Goal: Information Seeking & Learning: Check status

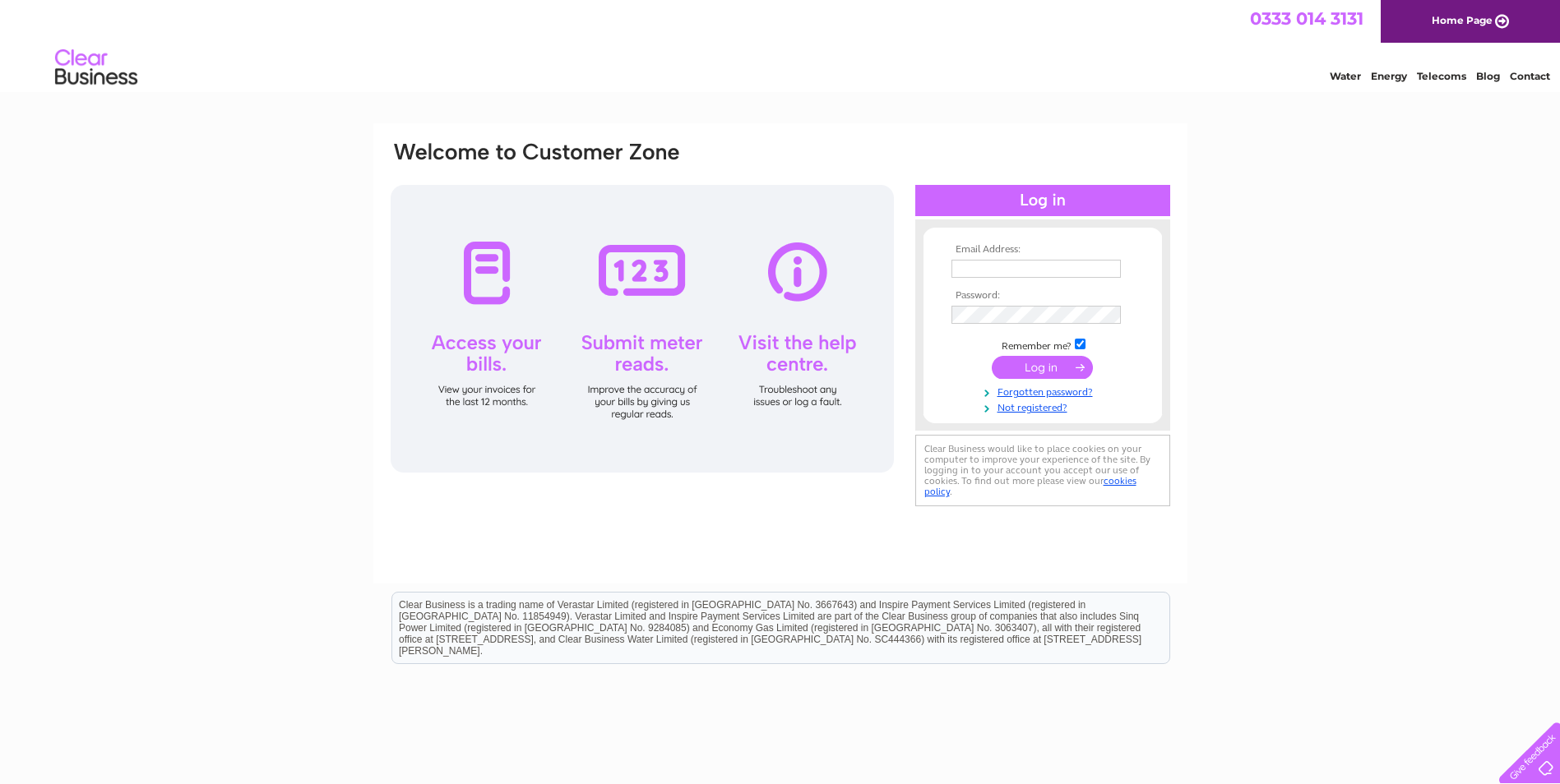
click at [1039, 267] on input "text" at bounding box center [1036, 268] width 169 height 18
type input "[DOMAIN_NAME][EMAIL_ADDRESS][DOMAIN_NAME]"
click at [1023, 367] on input "submit" at bounding box center [1042, 369] width 101 height 23
click at [1086, 347] on td "Remember me?" at bounding box center [1042, 343] width 190 height 16
click at [1085, 342] on input "checkbox" at bounding box center [1079, 343] width 10 height 10
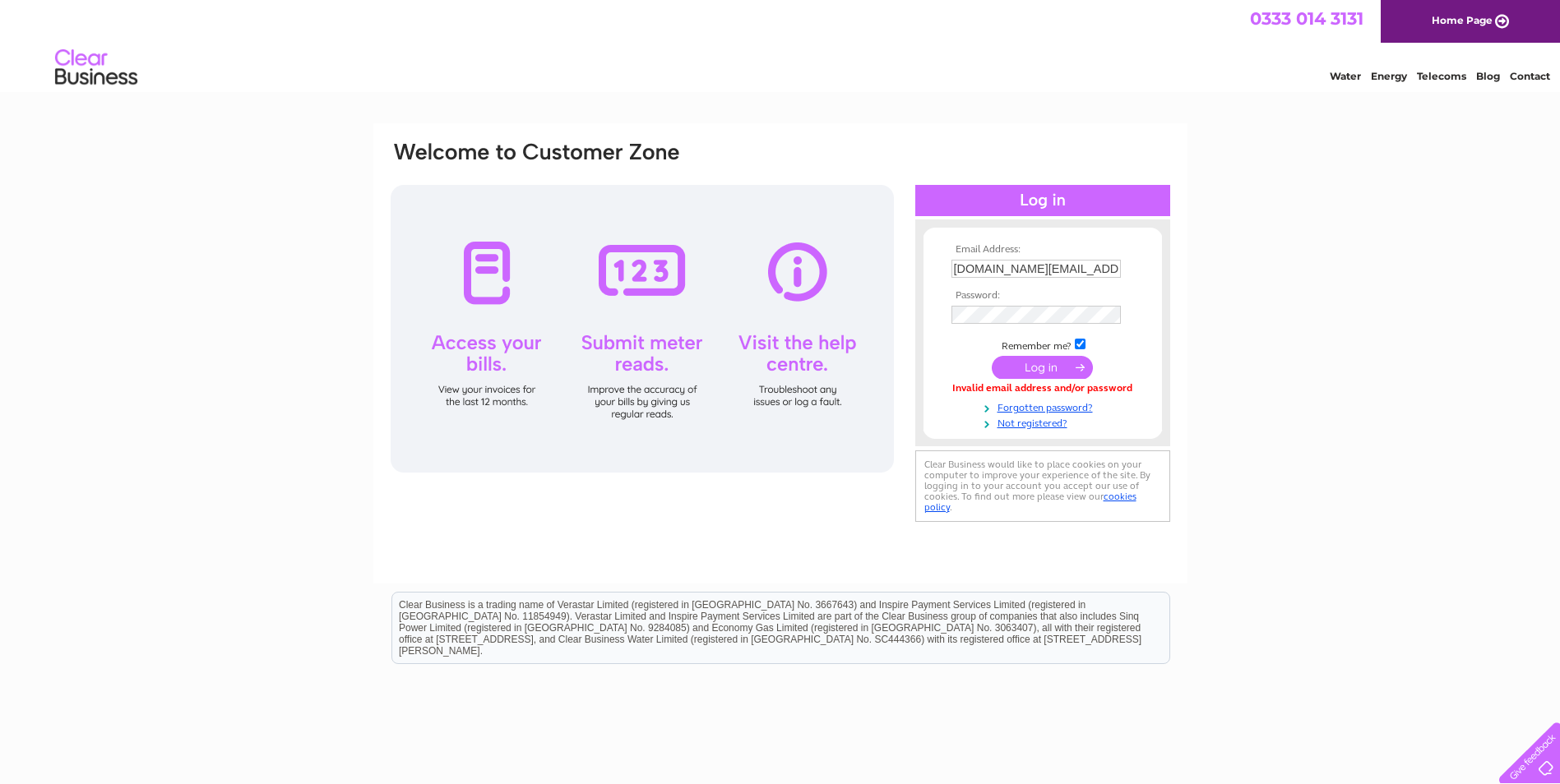
checkbox input "false"
click at [1042, 372] on input "submit" at bounding box center [1042, 369] width 101 height 23
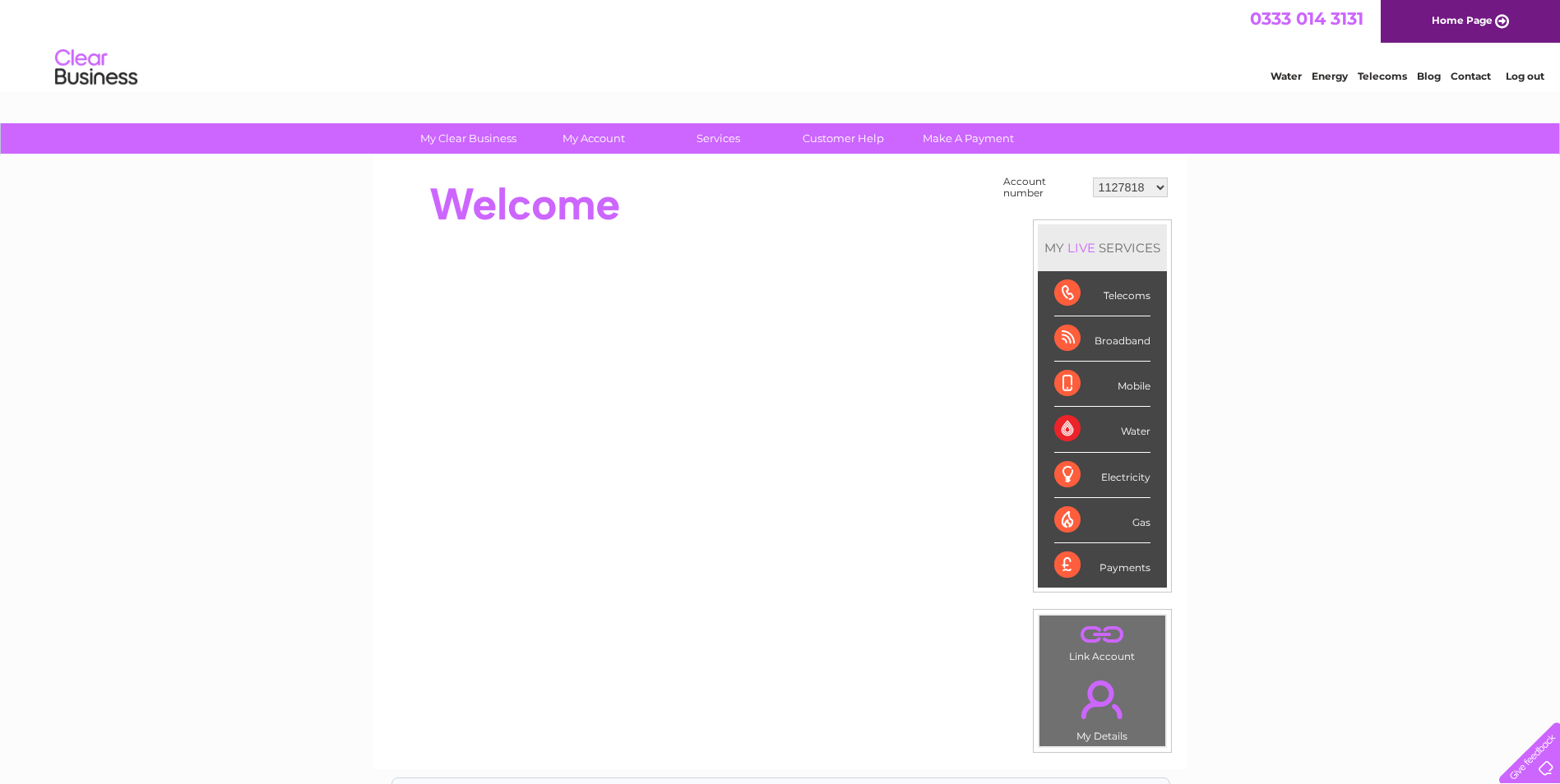
drag, startPoint x: 1107, startPoint y: 340, endPoint x: 1229, endPoint y: 312, distance: 125.2
click at [1229, 312] on div "My Clear Business Login Details My Details My Preferences Link Account My Accou…" at bounding box center [780, 587] width 1560 height 927
click at [1150, 197] on td "1127818 30286844 30315553 30316836 30322692 30322694" at bounding box center [1130, 187] width 83 height 31
click at [1151, 184] on select "1127818 30286844 30315553 30316836 30322692 30322694" at bounding box center [1130, 187] width 75 height 20
click at [1149, 185] on select "1127818 30286844 30315553 30316836 30322692 30322694" at bounding box center [1130, 187] width 75 height 20
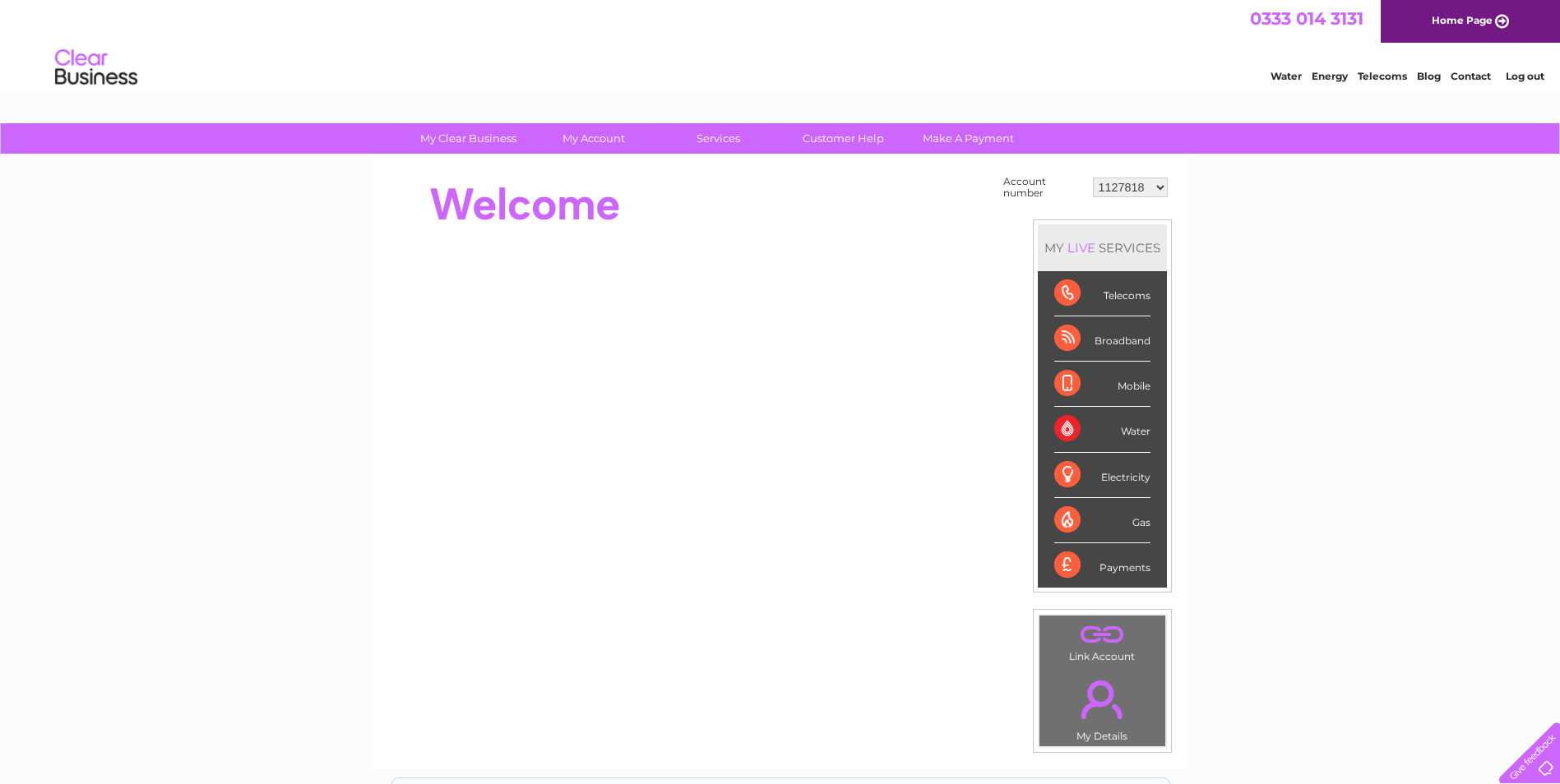
click at [1252, 230] on div "My Clear Business Login Details My Details My Preferences Link Account My Accou…" at bounding box center [780, 587] width 1560 height 927
click at [1126, 186] on select "1127818 30286844 30315553 30316836 30322692 30322694" at bounding box center [1130, 187] width 75 height 20
select select "30322692"
click at [1093, 178] on select "1127818 30286844 30315553 30316836 30322692 30322694" at bounding box center [1130, 187] width 75 height 20
click at [1116, 564] on div "Payments" at bounding box center [1101, 565] width 96 height 45
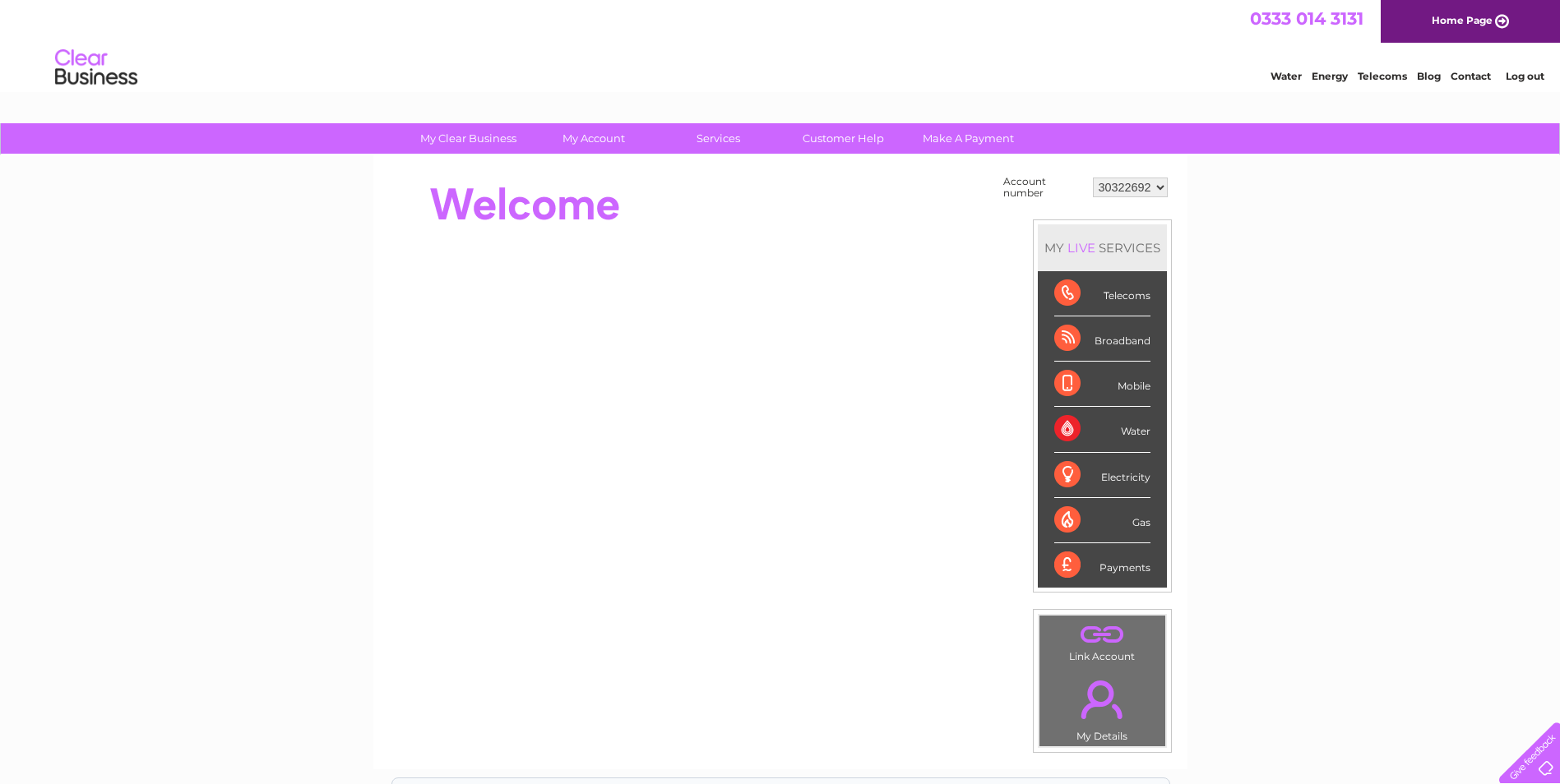
click at [1068, 561] on div "Payments" at bounding box center [1101, 565] width 96 height 45
click at [1121, 564] on div "Payments" at bounding box center [1101, 565] width 96 height 45
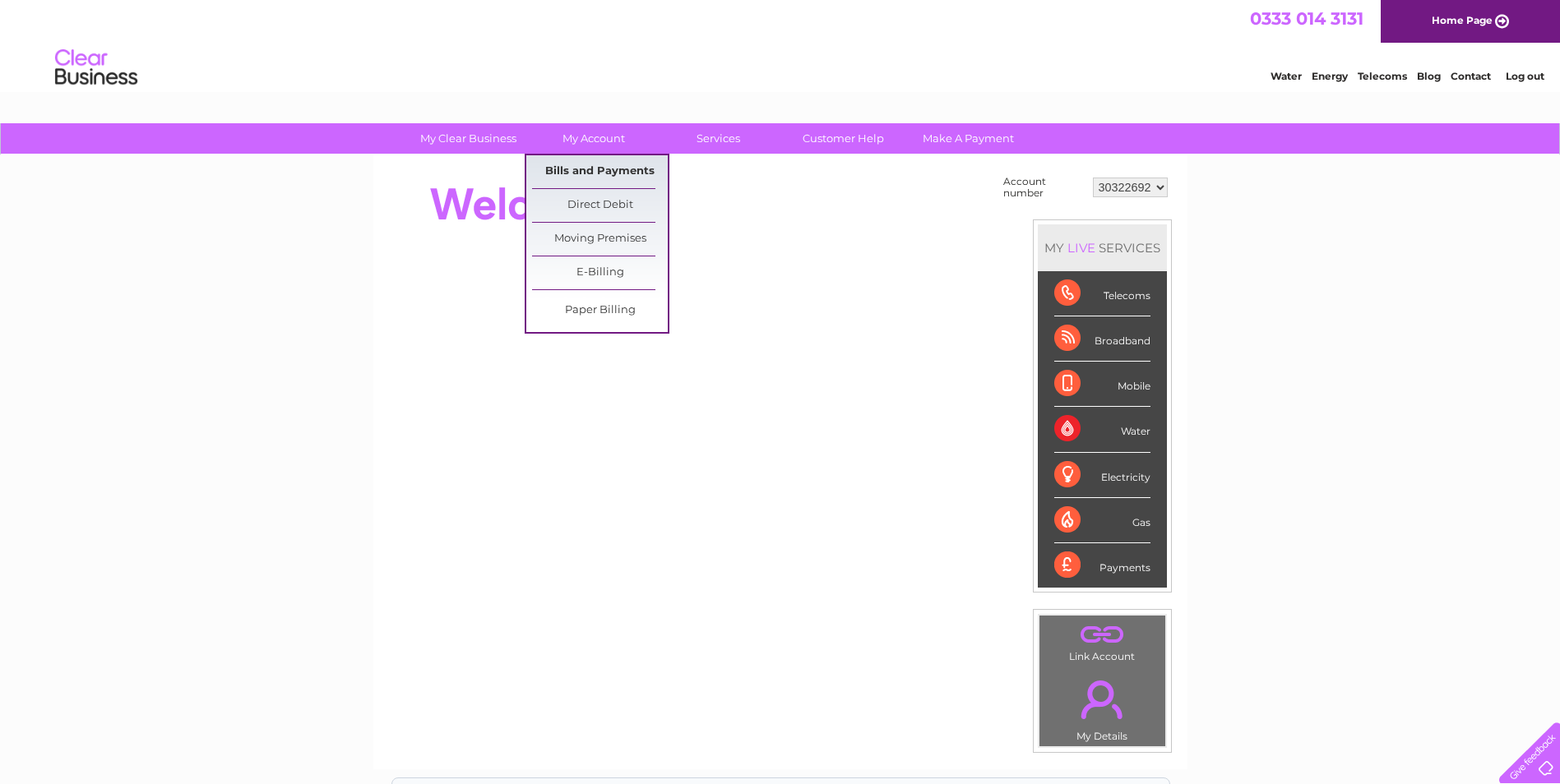
click at [611, 167] on link "Bills and Payments" at bounding box center [600, 171] width 136 height 33
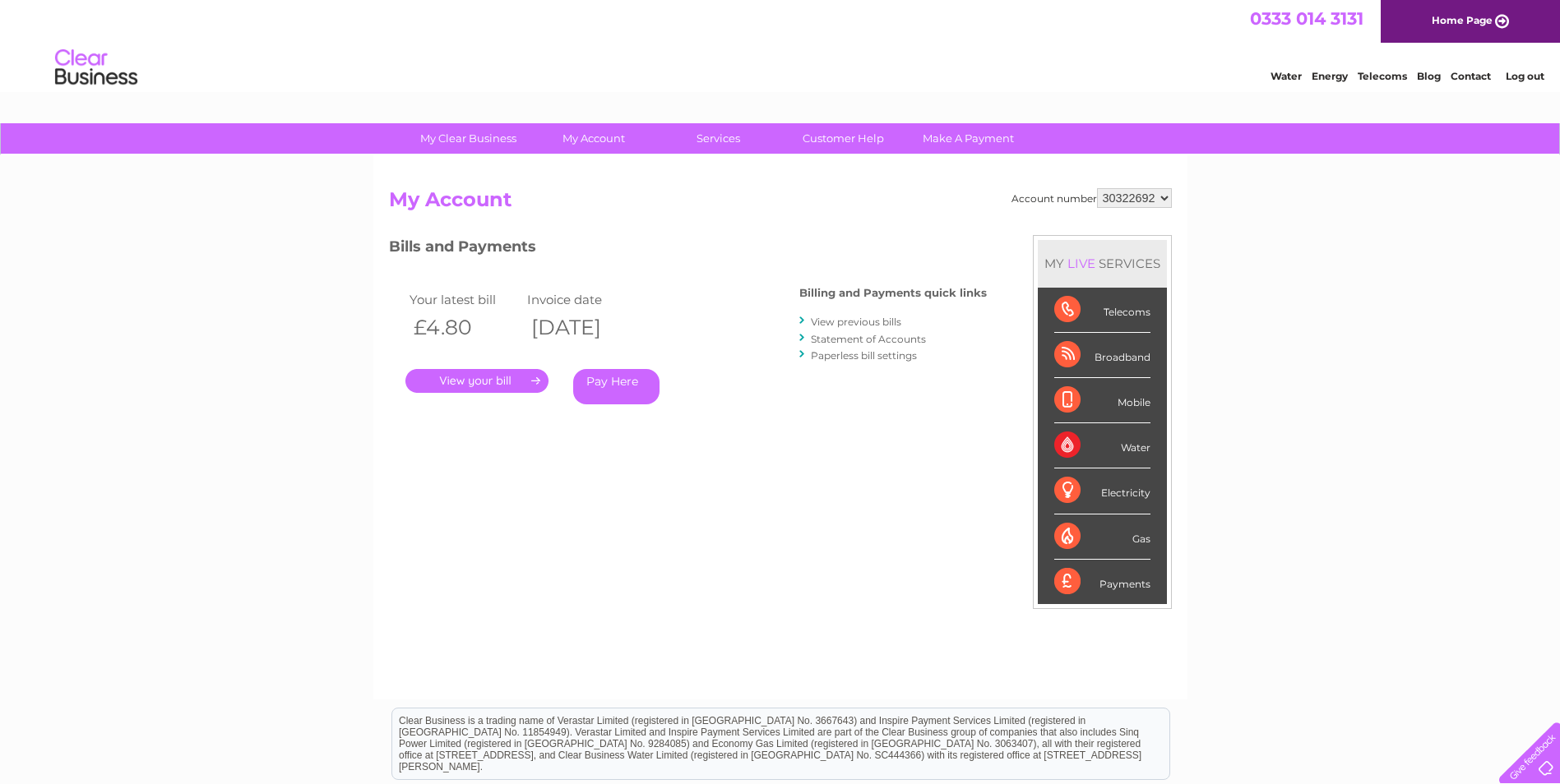
click at [783, 219] on h2 "My Account" at bounding box center [780, 204] width 782 height 31
click at [468, 380] on link "." at bounding box center [477, 381] width 143 height 24
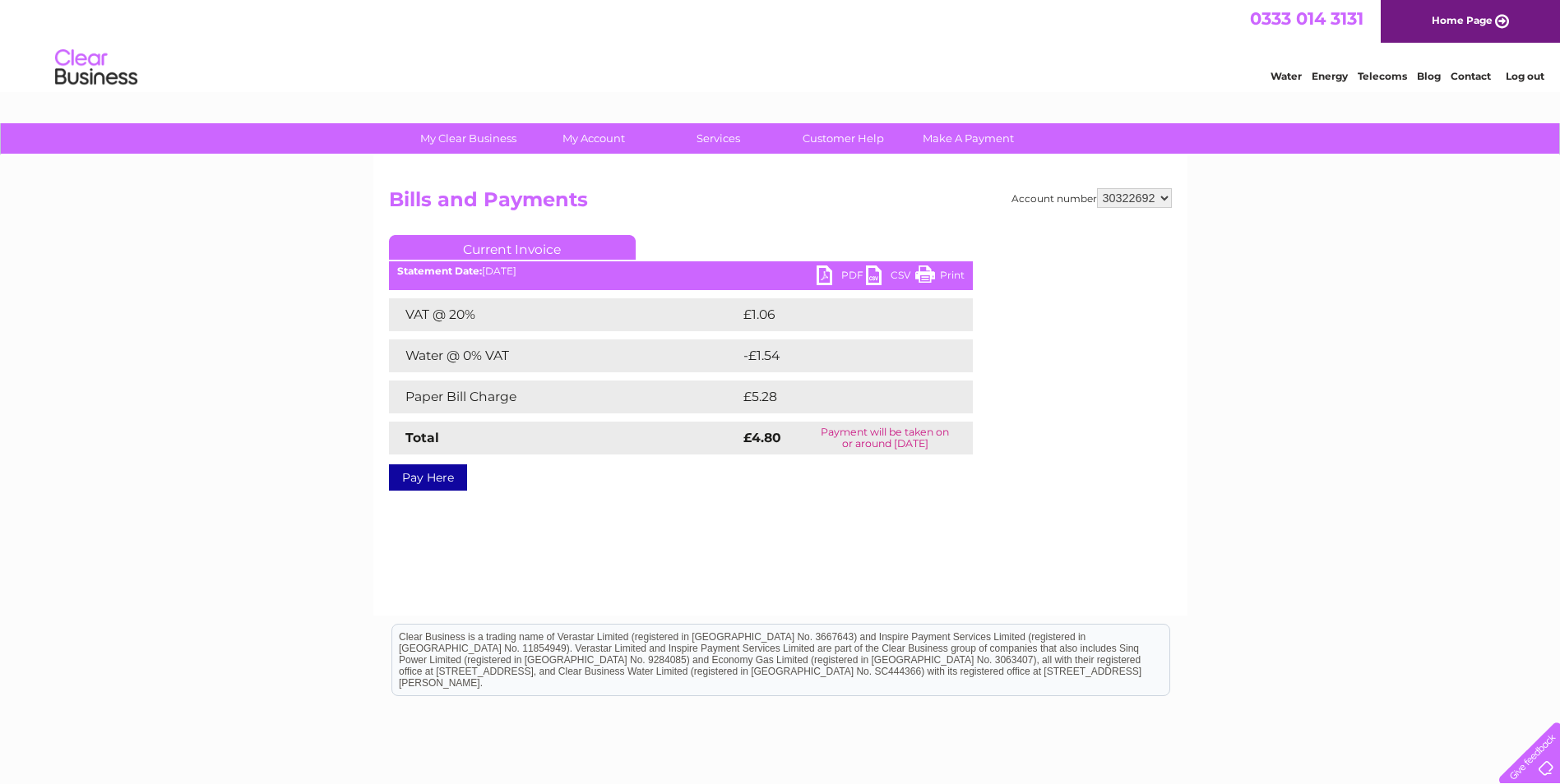
click at [821, 274] on link "PDF" at bounding box center [841, 277] width 49 height 24
click at [1117, 201] on select "1127818 30286844 30315553 30316836 30322692 30322694" at bounding box center [1134, 198] width 75 height 20
click at [1117, 190] on select "1127818 30286844 30315553 30316836 30322692 30322694" at bounding box center [1134, 198] width 75 height 20
select select "30322694"
click at [1096, 188] on select "1127818 30286844 30315553 30316836 30322692 30322694" at bounding box center [1134, 198] width 75 height 20
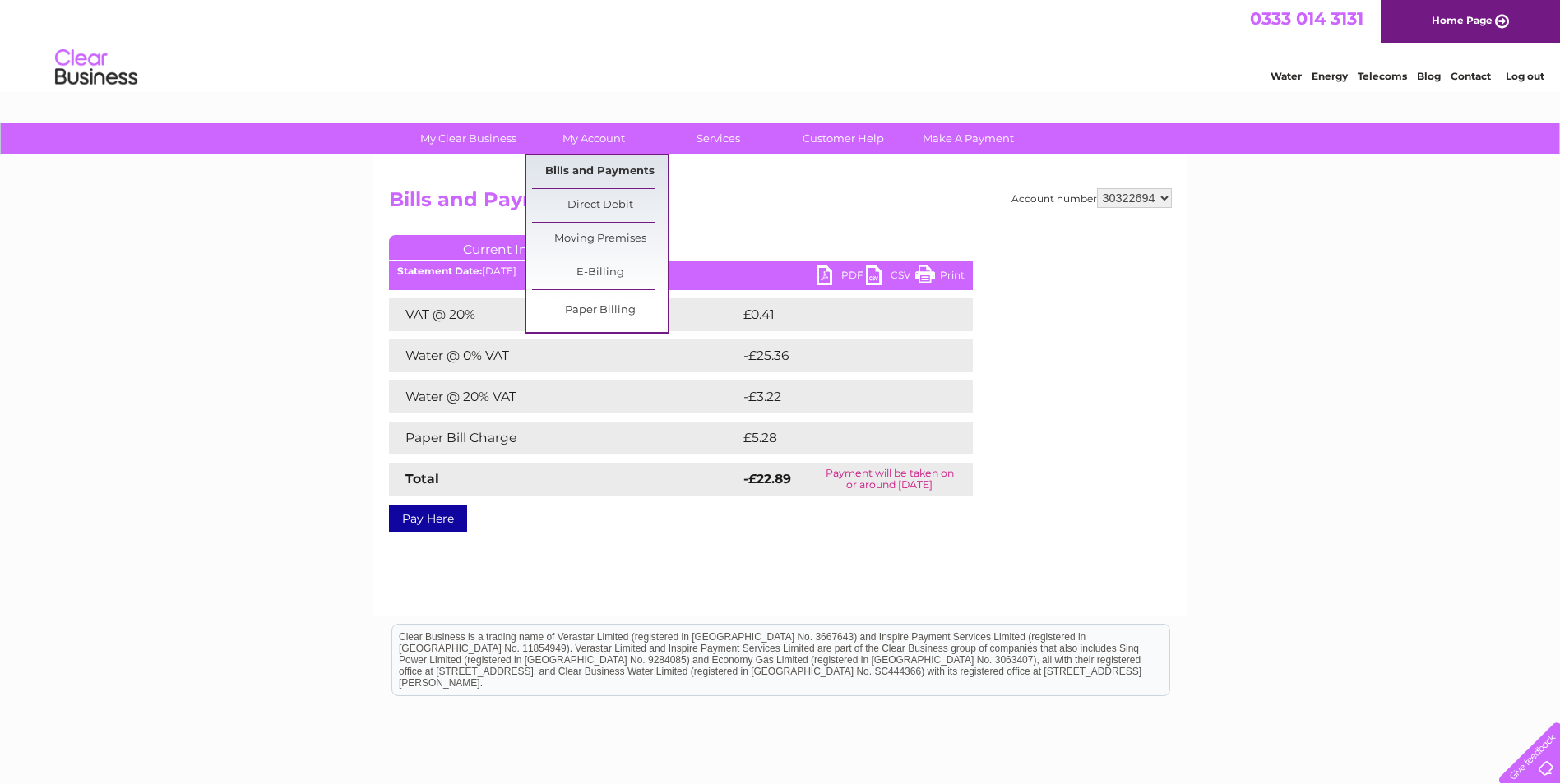
click at [588, 174] on link "Bills and Payments" at bounding box center [600, 171] width 136 height 33
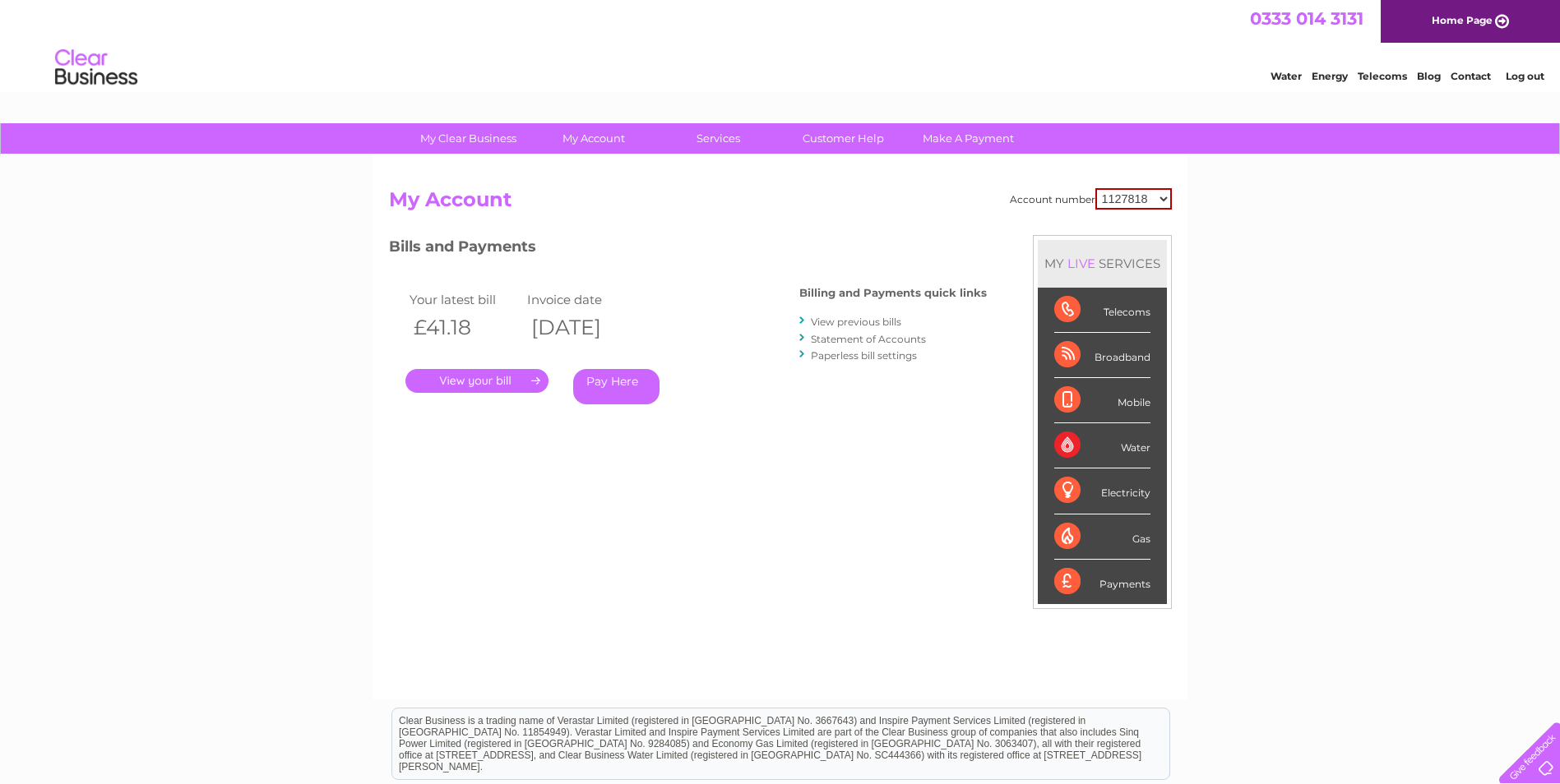
click at [1103, 205] on select "1127818 30286844 30315553 30316836 30322692 30322694" at bounding box center [1134, 199] width 76 height 21
select select "30322694"
click at [1096, 188] on select "1127818 30286844 30315553 30316836 30322692 30322694" at bounding box center [1134, 199] width 76 height 21
click at [518, 380] on link "." at bounding box center [477, 381] width 143 height 24
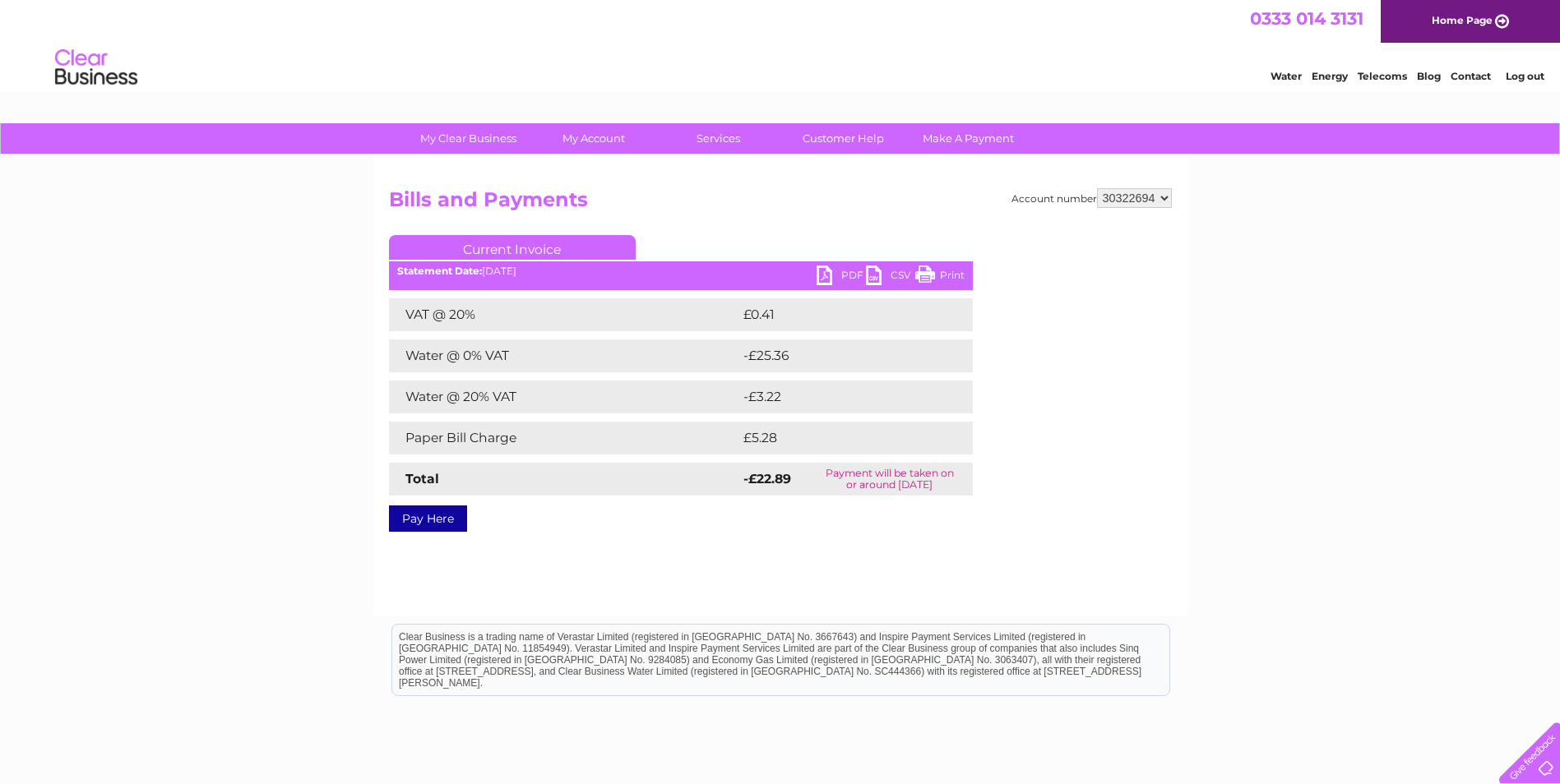
click at [832, 274] on link "PDF" at bounding box center [841, 277] width 49 height 24
click at [1118, 205] on select "1127818 30286844 30315553 30316836 30322692 30322694" at bounding box center [1134, 198] width 75 height 20
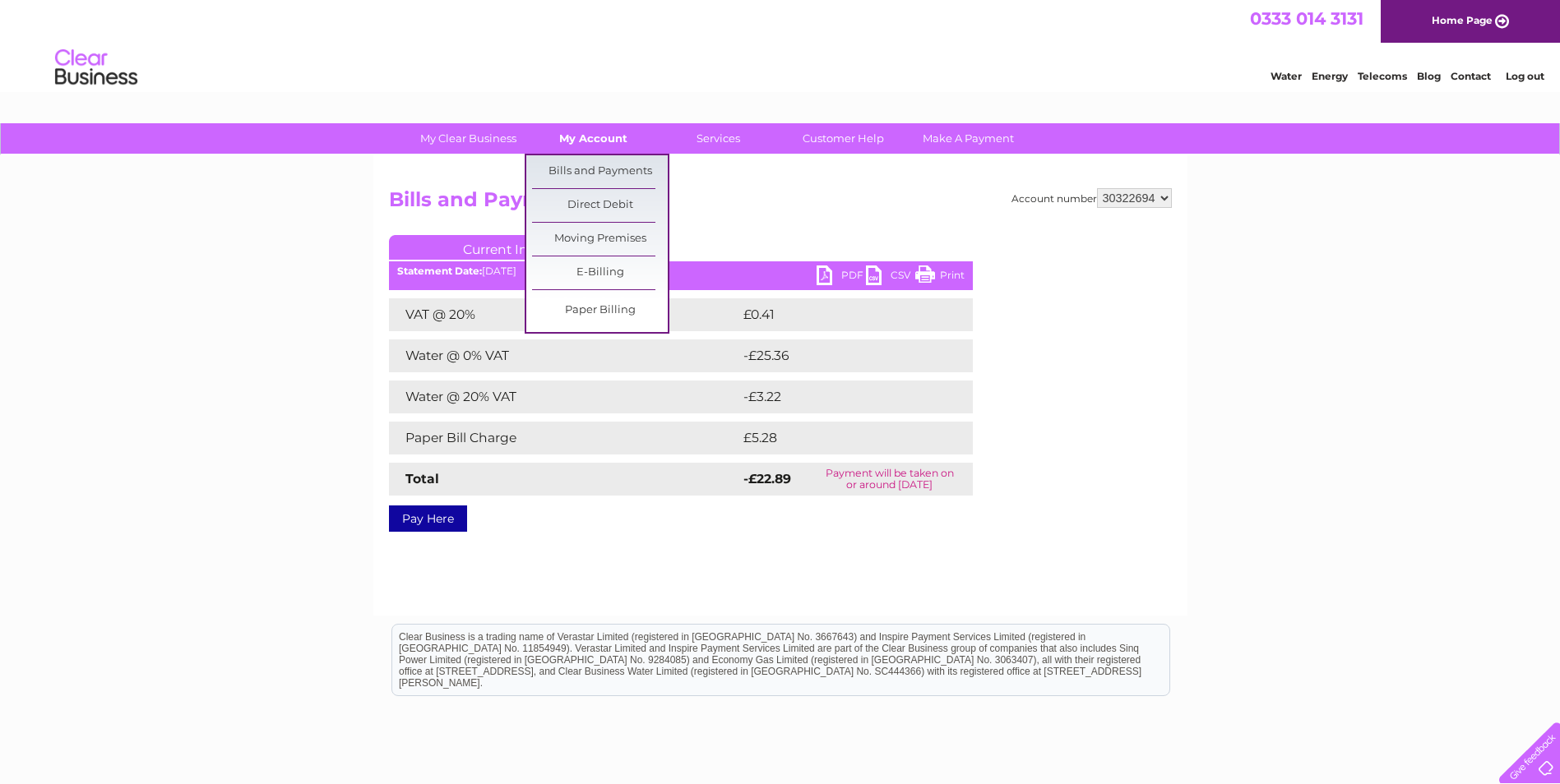
click at [601, 140] on link "My Account" at bounding box center [593, 139] width 136 height 30
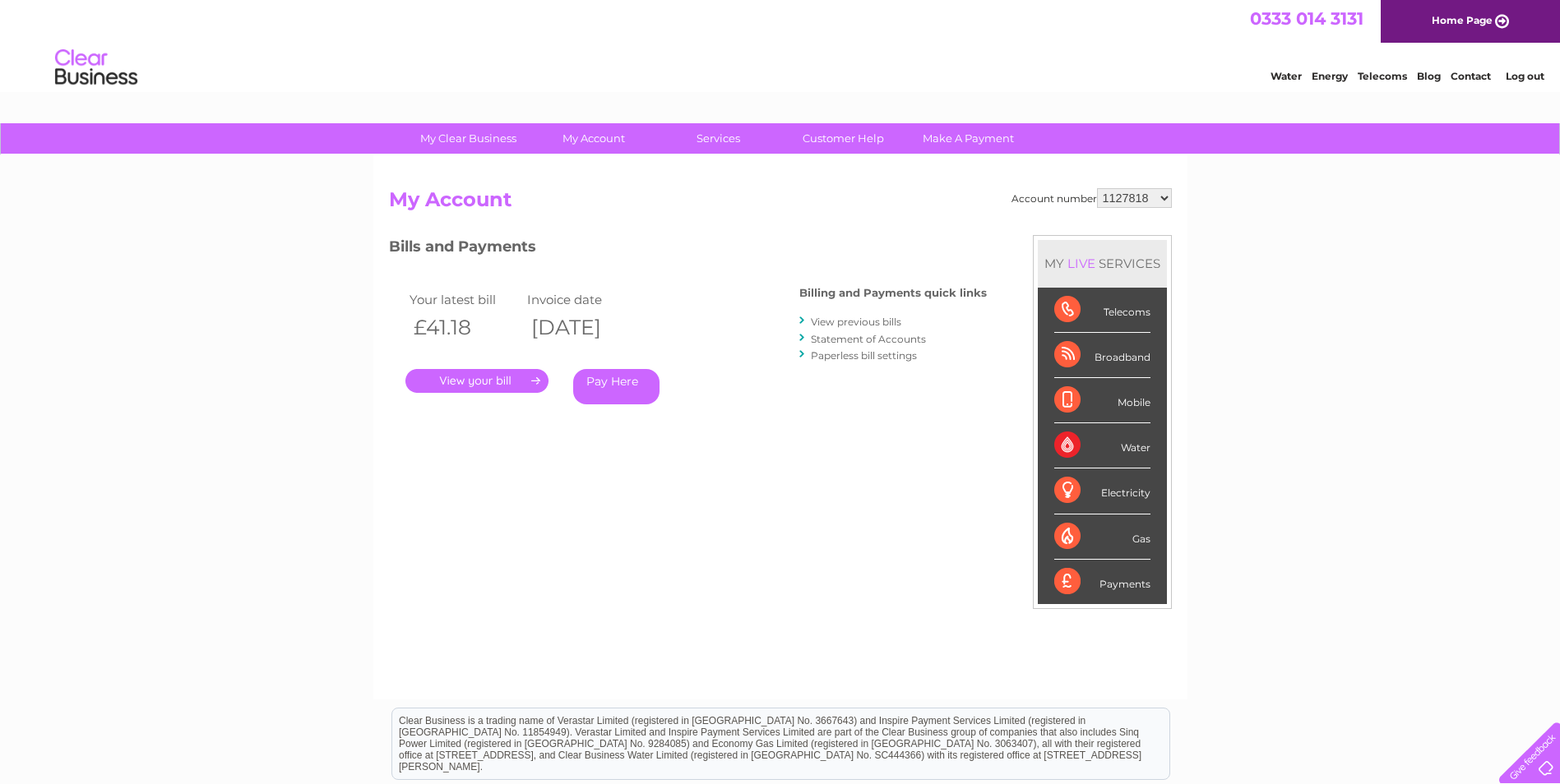
drag, startPoint x: 0, startPoint y: 0, endPoint x: 1130, endPoint y: 193, distance: 1146.4
click at [1130, 193] on select "1127818 30286844 30315553 30316836 30322692 30322694" at bounding box center [1134, 198] width 75 height 20
select select "30315553"
click at [1096, 188] on select "1127818 30286844 30315553 30316836 30322692 30322694" at bounding box center [1134, 198] width 75 height 20
click at [508, 377] on link "." at bounding box center [477, 381] width 143 height 24
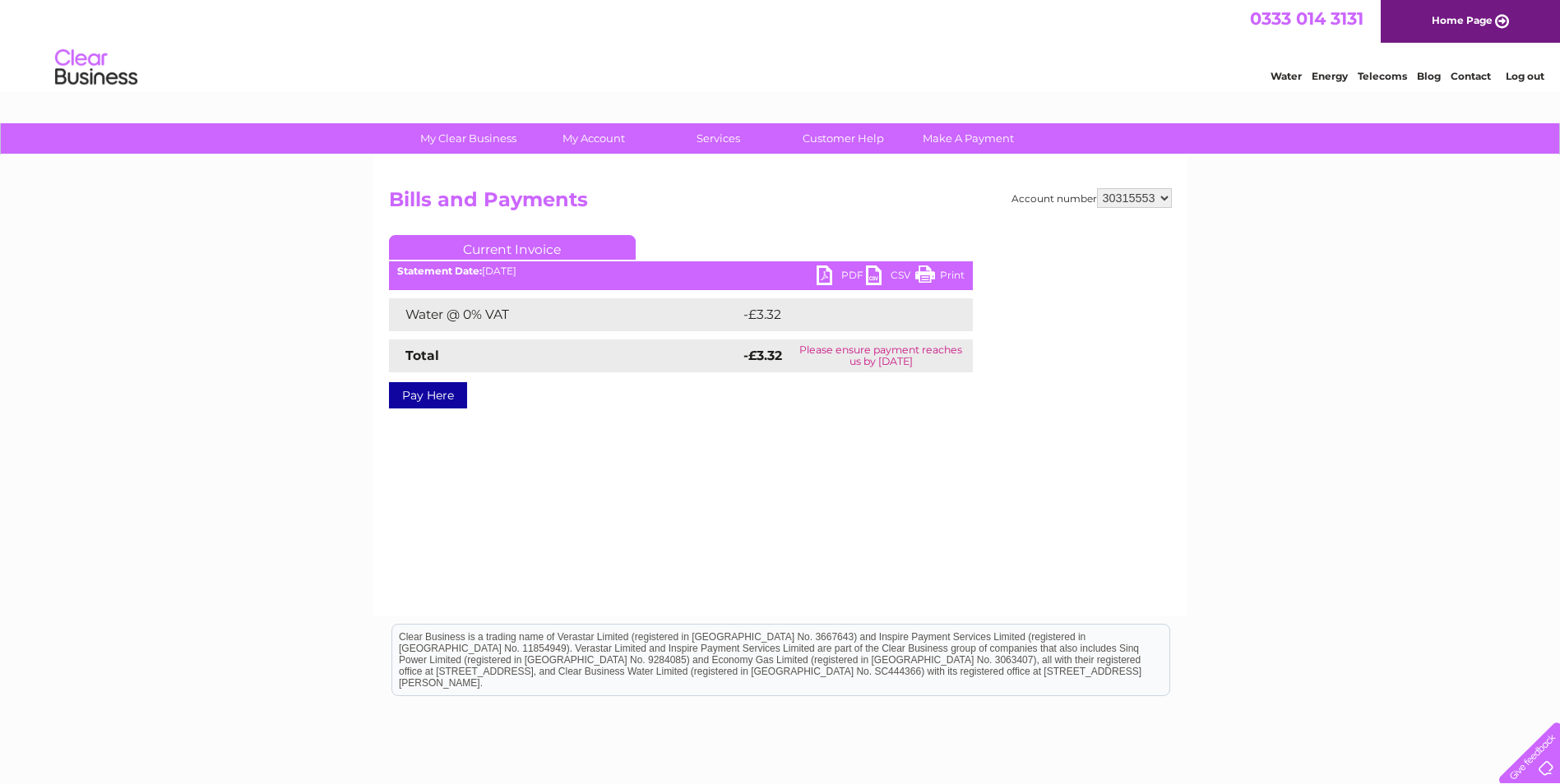
click at [830, 275] on link "PDF" at bounding box center [841, 277] width 49 height 24
click at [543, 245] on link "Current Invoice" at bounding box center [512, 247] width 247 height 25
click at [606, 453] on div "Account number 1127818 30286844 30315553 30316836 30322692 30322694 Bills and P…" at bounding box center [780, 385] width 814 height 461
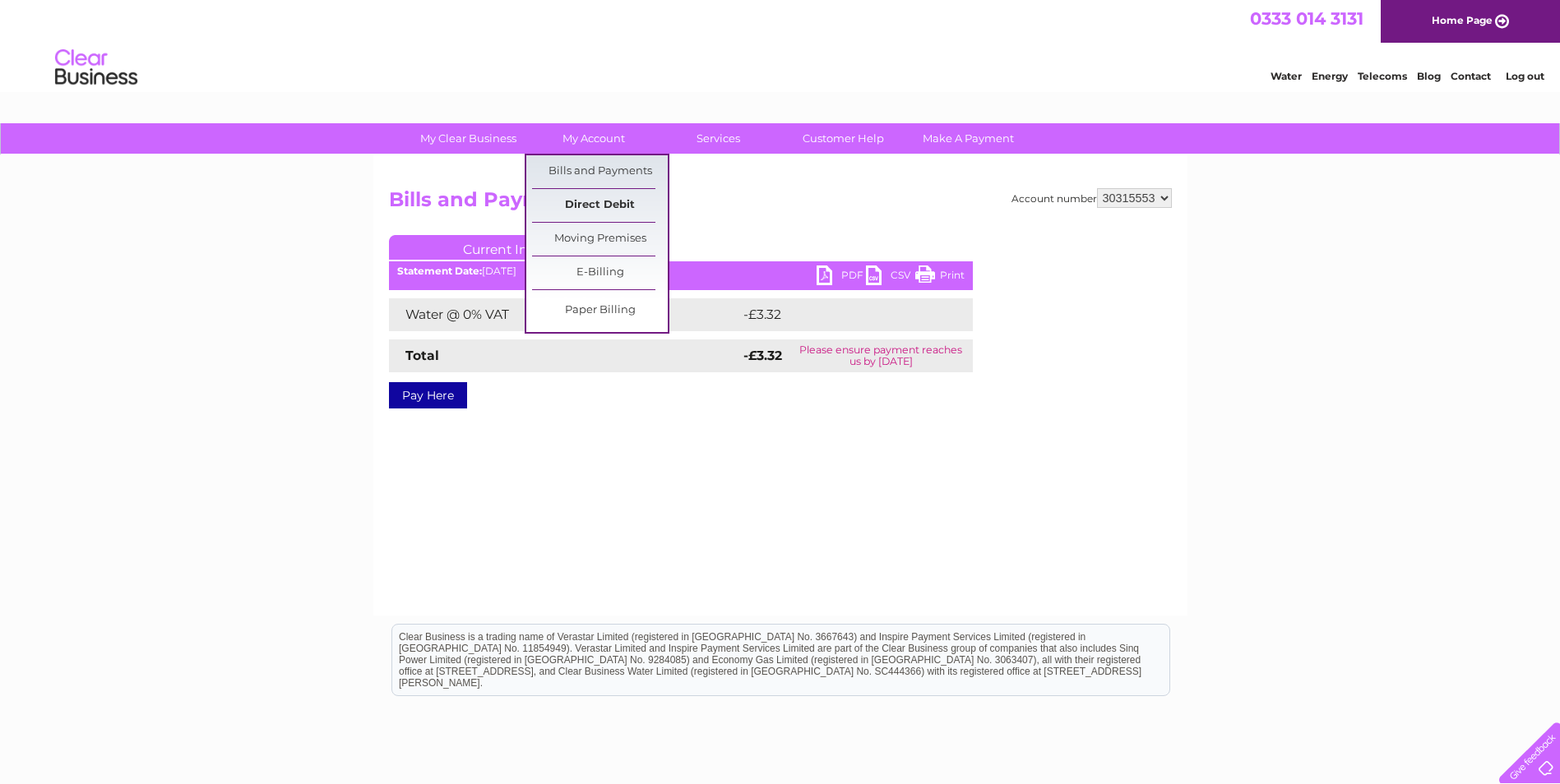
click at [612, 195] on link "Direct Debit" at bounding box center [600, 206] width 136 height 33
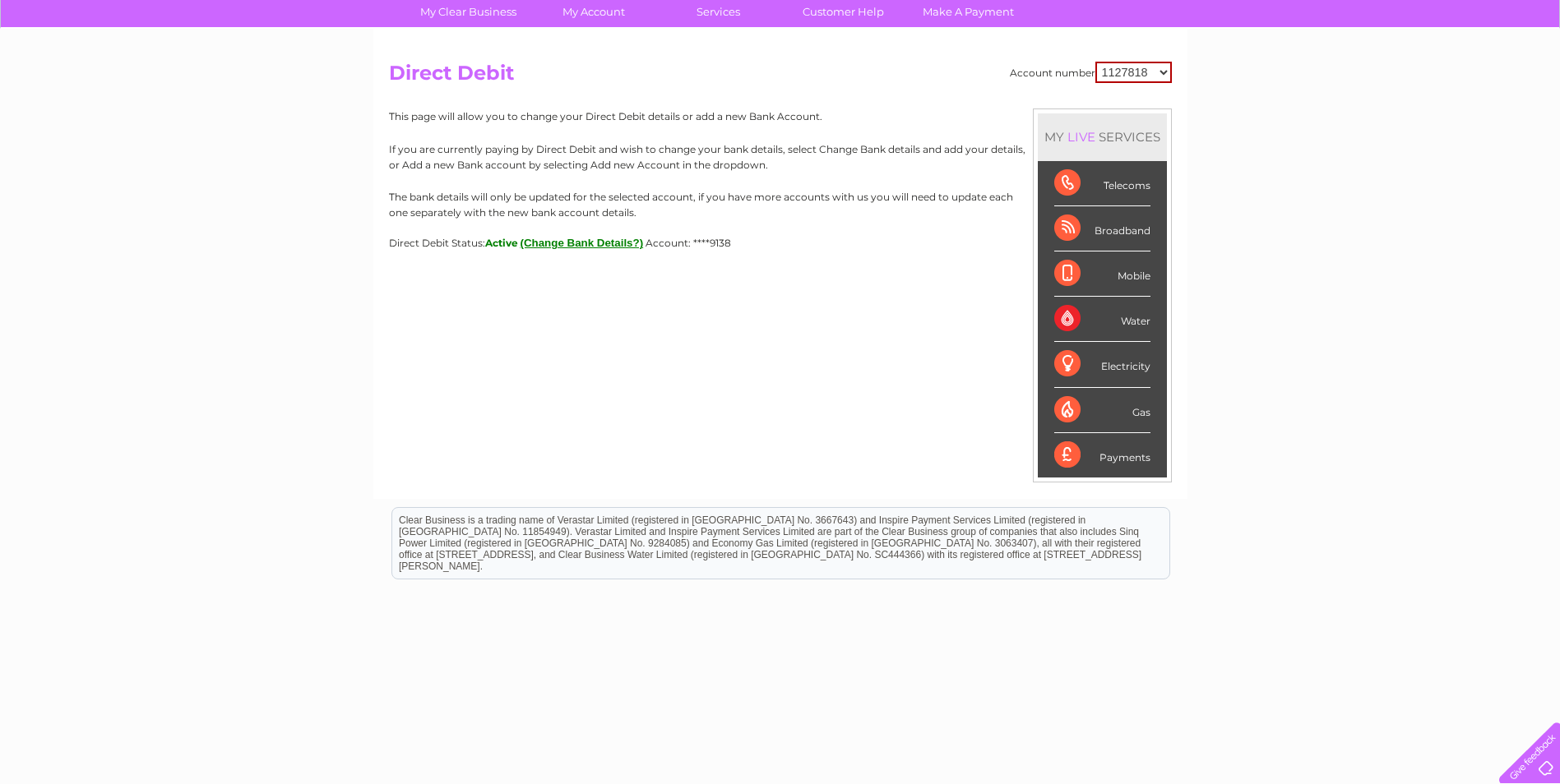
scroll to position [135, 0]
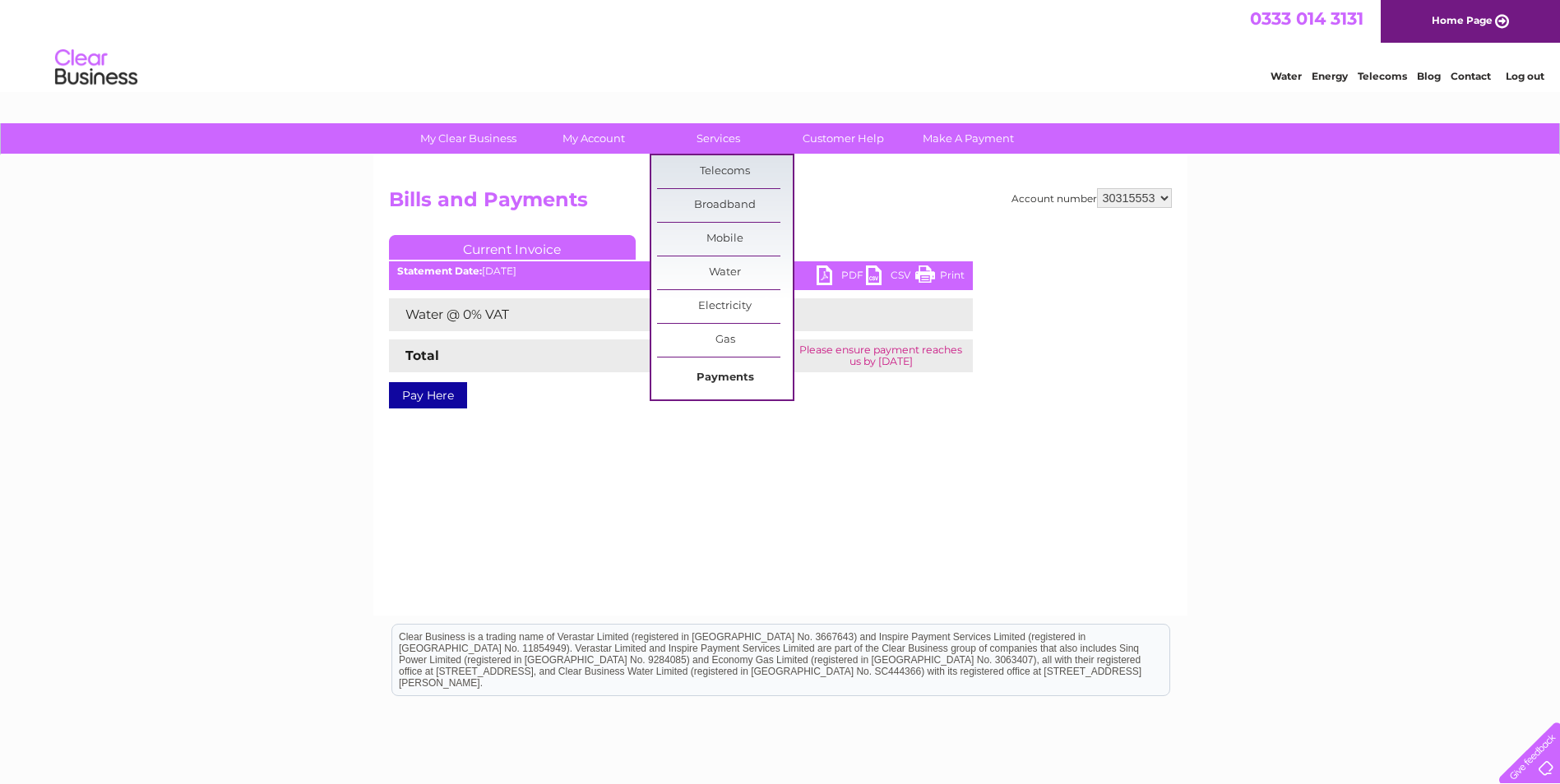
click at [731, 376] on link "Payments" at bounding box center [724, 378] width 136 height 33
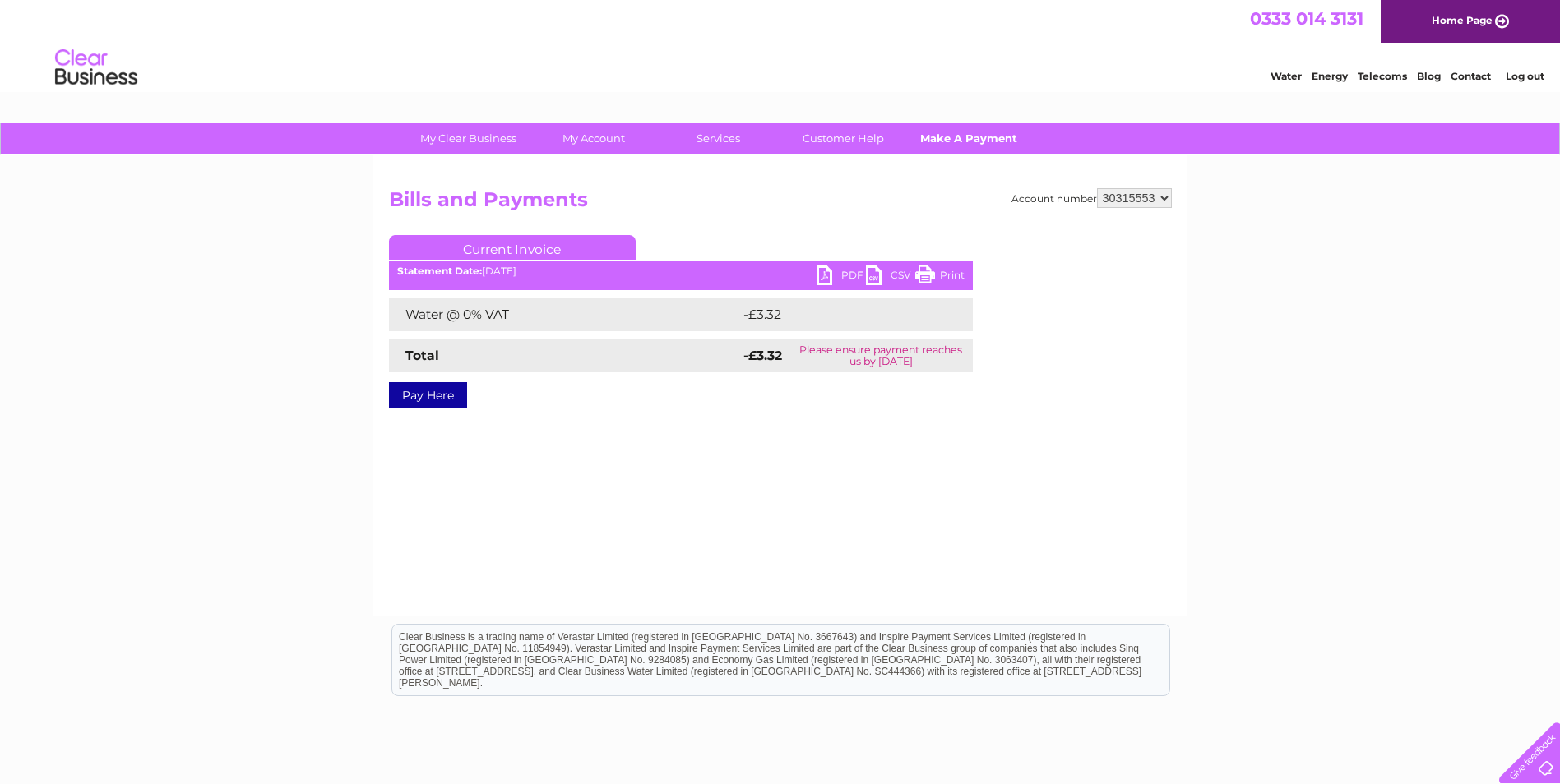
click at [967, 139] on link "Make A Payment" at bounding box center [968, 139] width 136 height 30
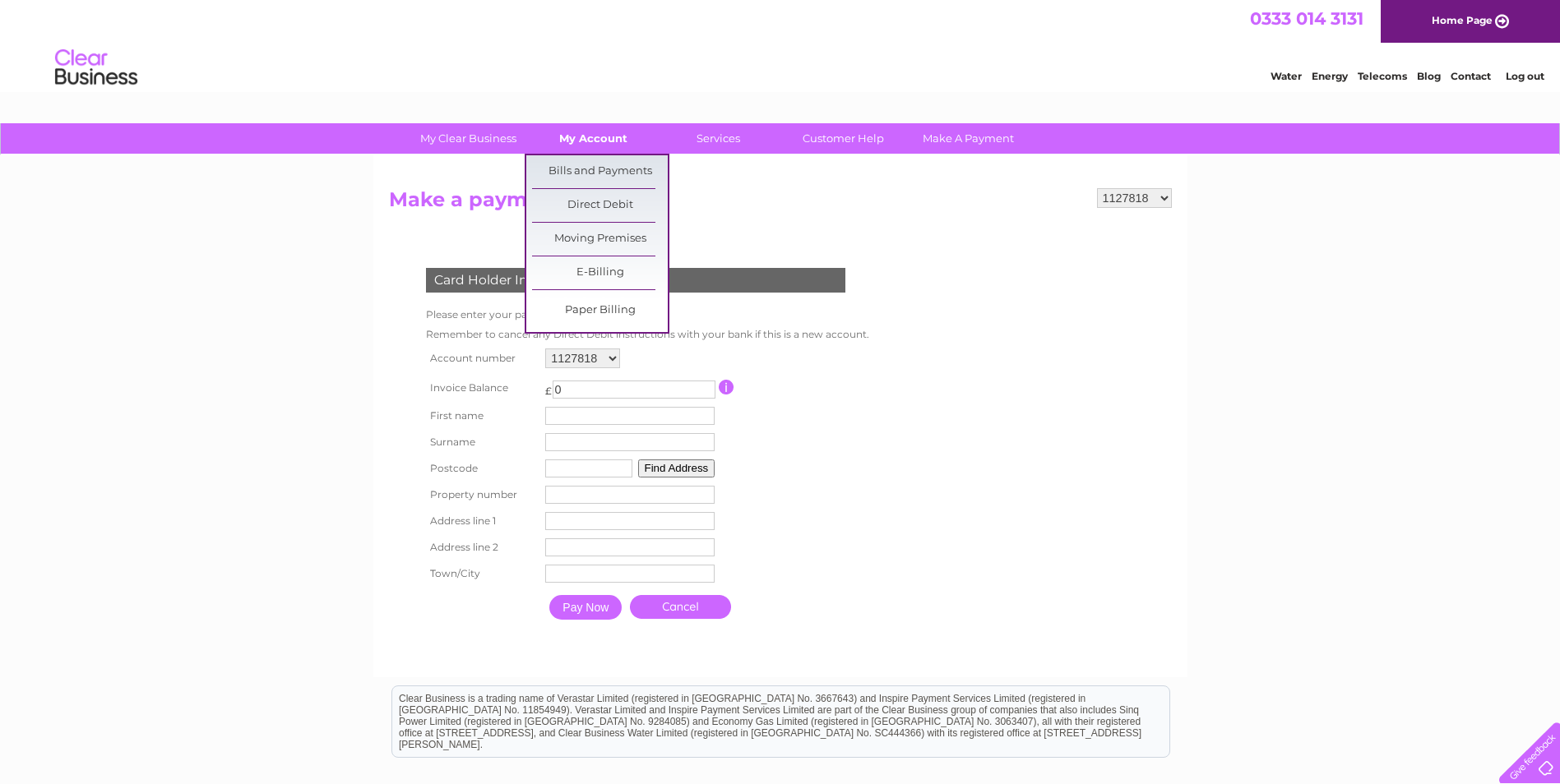
click at [594, 138] on link "My Account" at bounding box center [593, 139] width 136 height 30
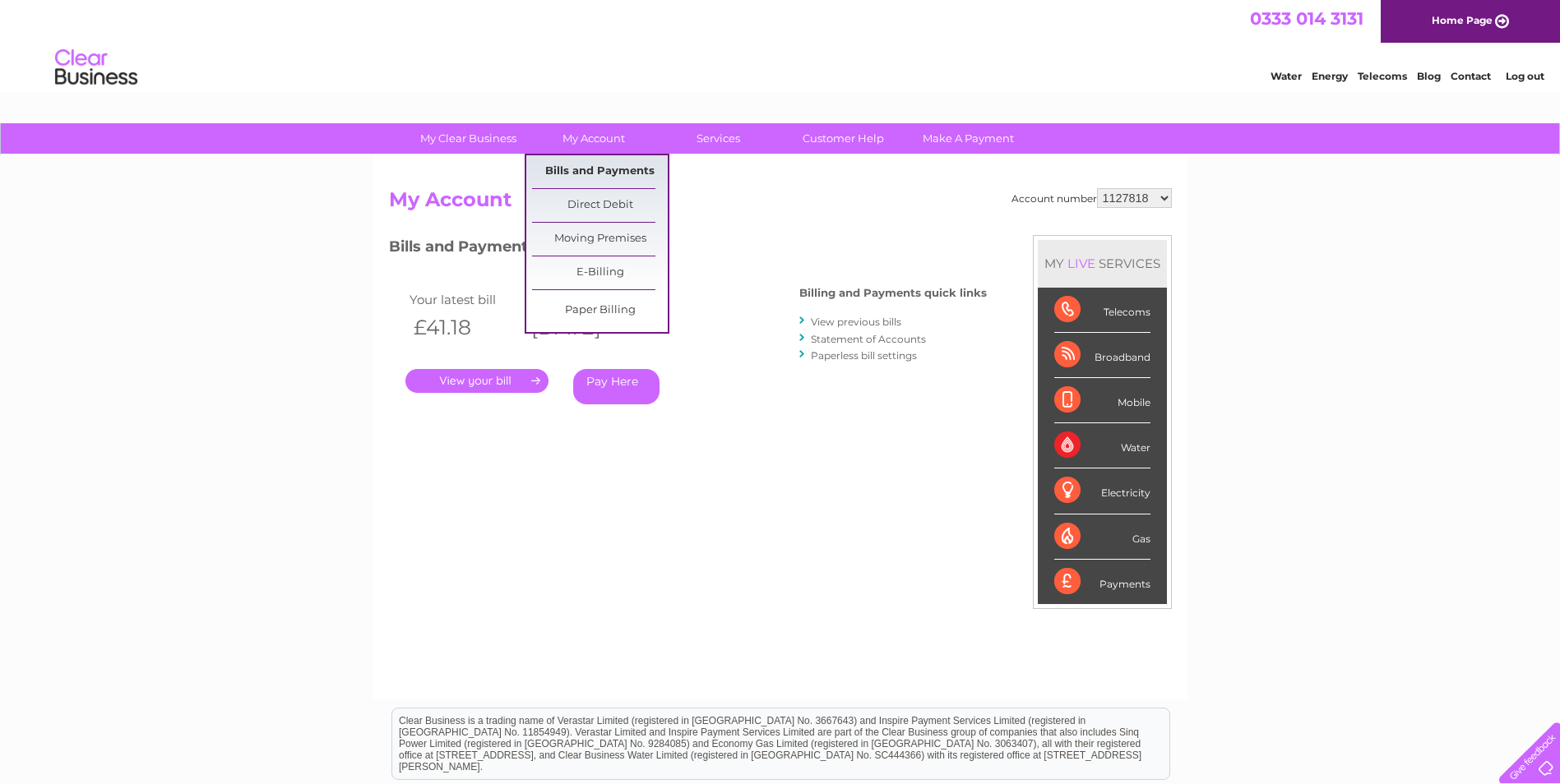
click at [601, 171] on link "Bills and Payments" at bounding box center [600, 171] width 136 height 33
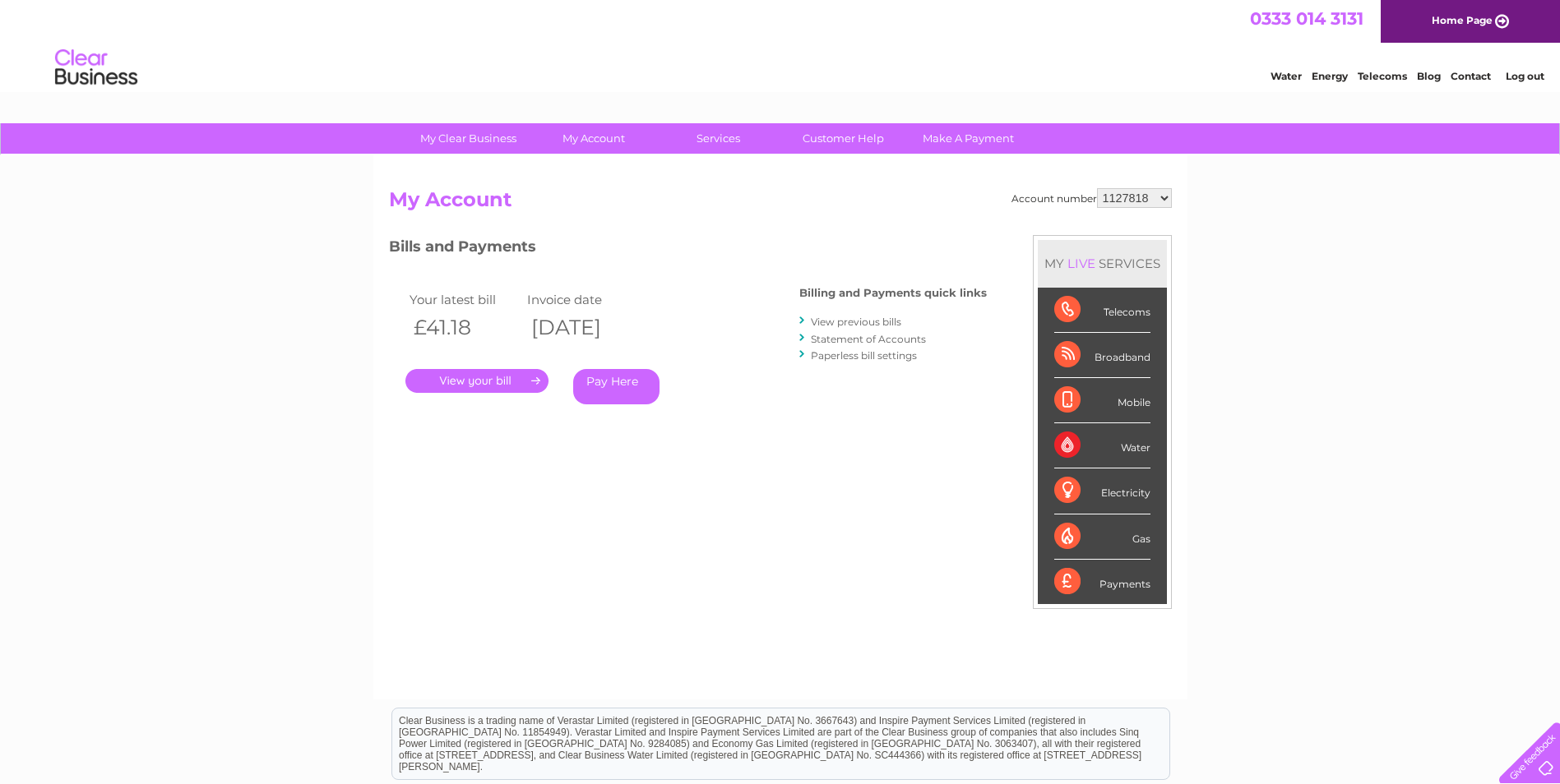
click at [622, 298] on td "Invoice date" at bounding box center [582, 299] width 118 height 22
click at [622, 317] on th "09/07/2021" at bounding box center [582, 327] width 118 height 33
drag, startPoint x: 700, startPoint y: 323, endPoint x: 594, endPoint y: 325, distance: 106.0
click at [594, 325] on th "[DATE]" at bounding box center [582, 327] width 118 height 33
click at [881, 341] on link "Statement of Accounts" at bounding box center [868, 339] width 115 height 12
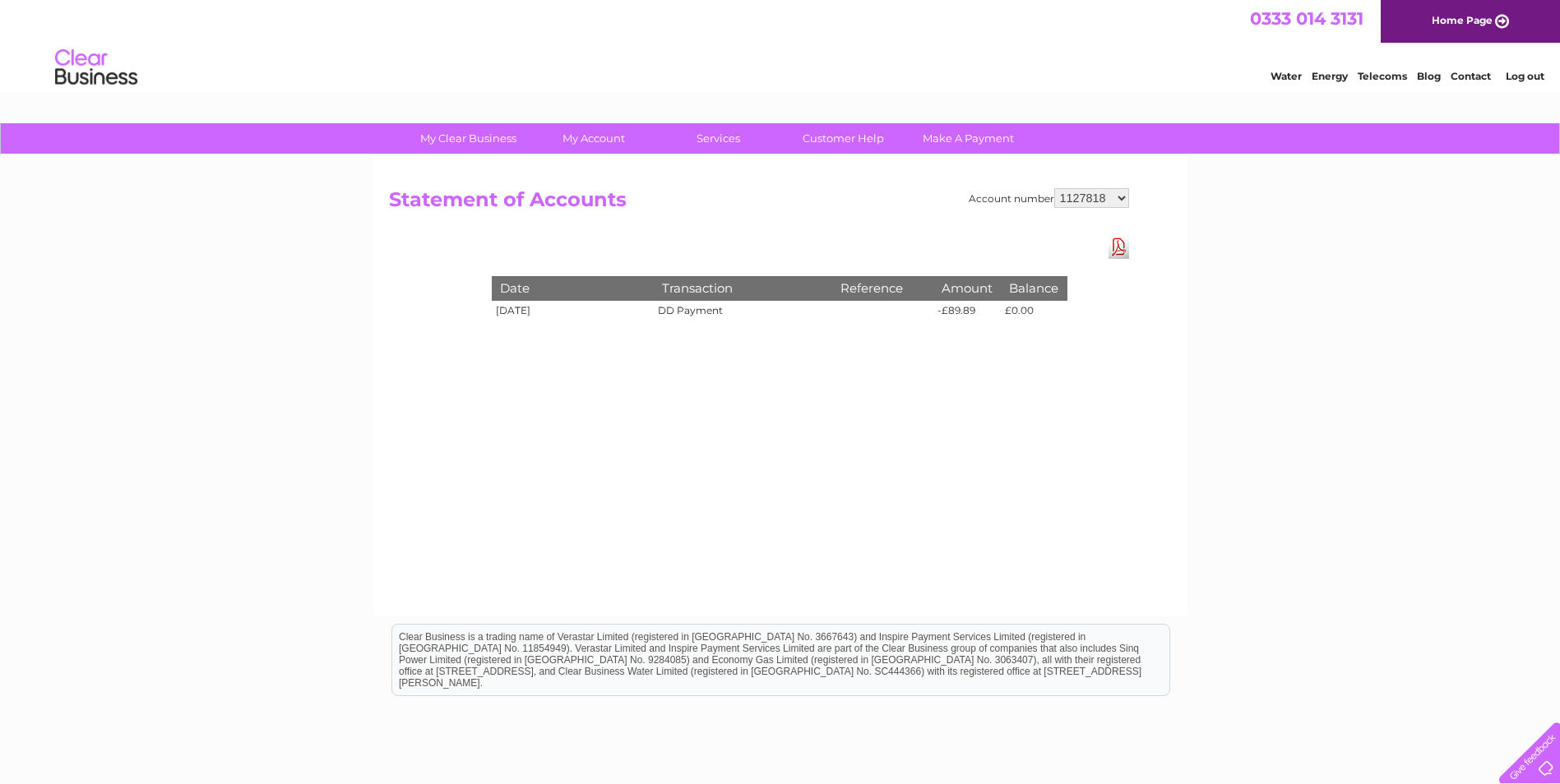
click at [1119, 242] on link "Download Pdf" at bounding box center [1118, 246] width 21 height 24
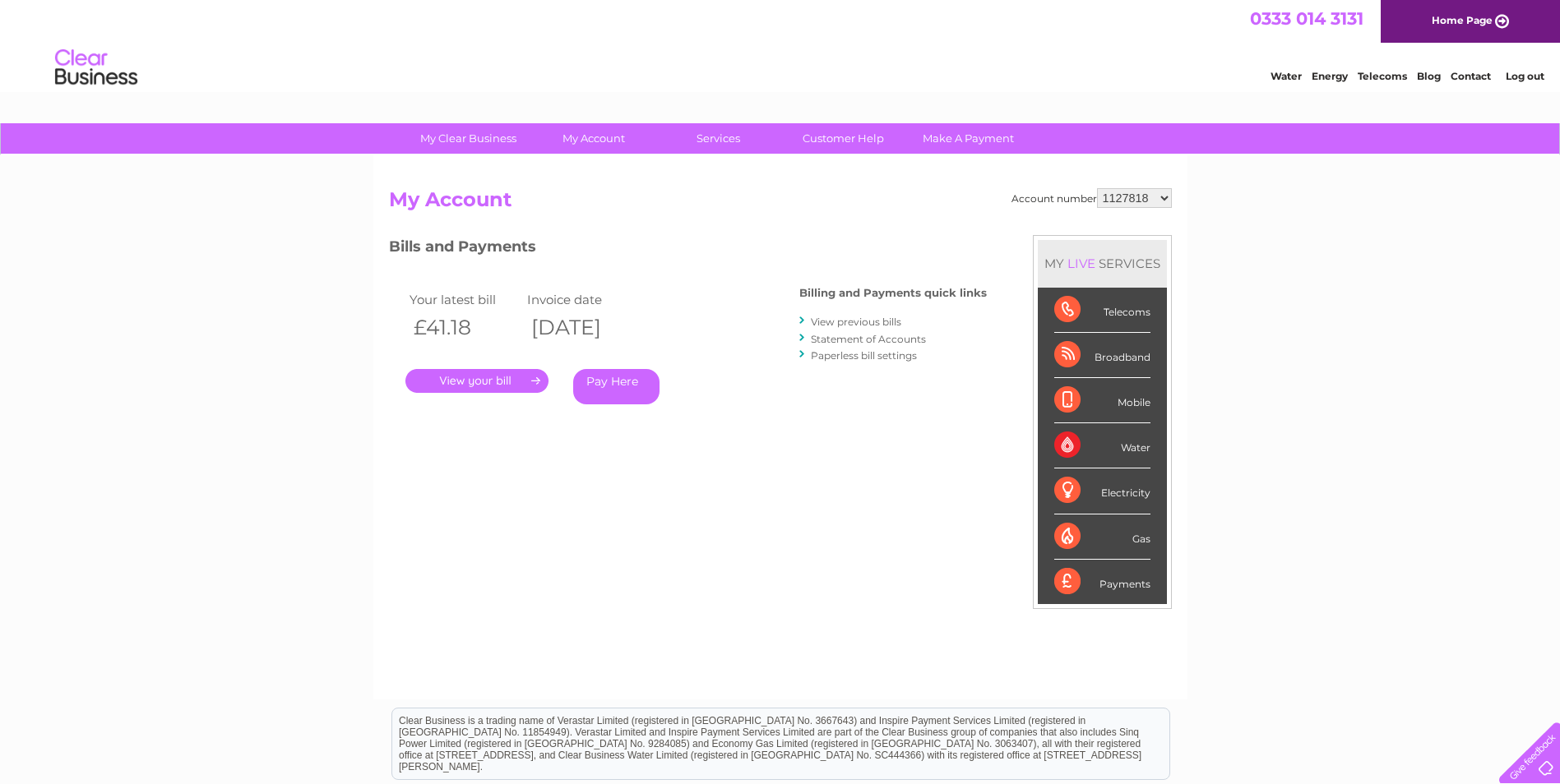
click at [879, 321] on link "View previous bills" at bounding box center [856, 322] width 90 height 12
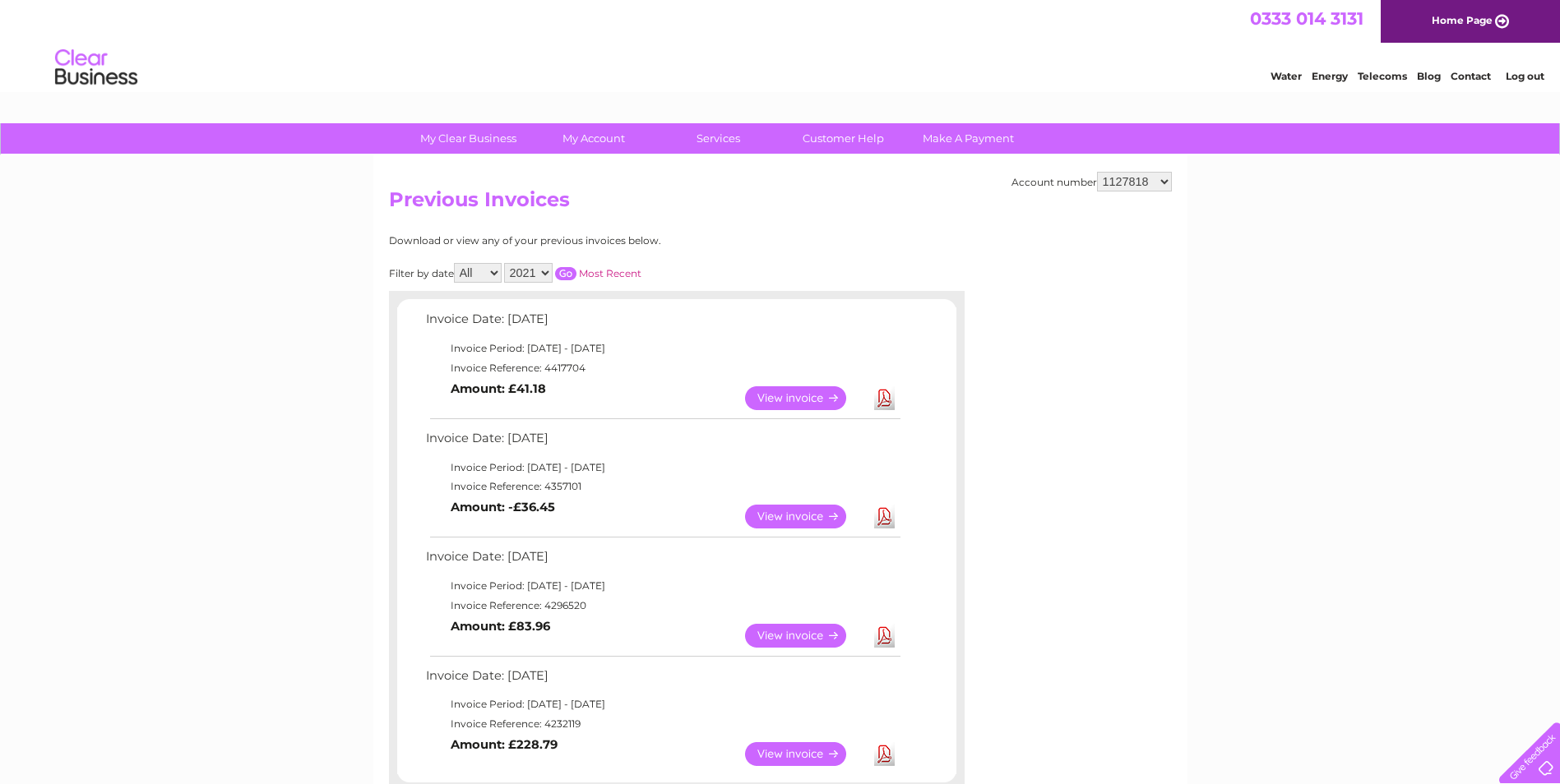
click at [541, 273] on select "2021" at bounding box center [528, 272] width 49 height 20
click at [492, 273] on select "All April May June July" at bounding box center [478, 272] width 48 height 20
click at [456, 263] on select "All April May June July" at bounding box center [478, 272] width 48 height 20
click at [546, 268] on select "2021" at bounding box center [528, 272] width 49 height 20
click at [579, 269] on div "Filter by date All April May June July 2021 Most Recent" at bounding box center [604, 272] width 431 height 20
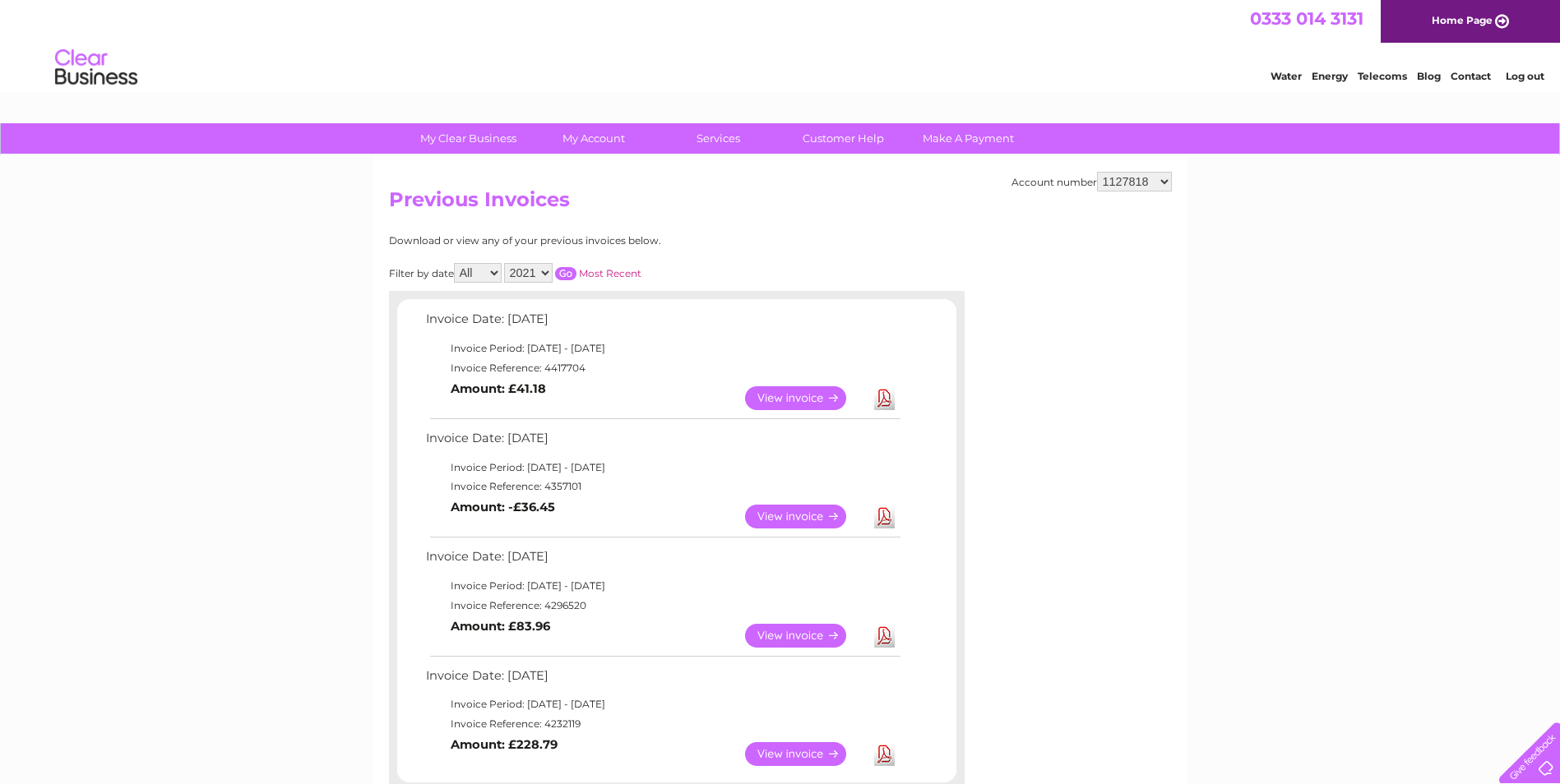
click at [574, 271] on input "button" at bounding box center [565, 274] width 21 height 13
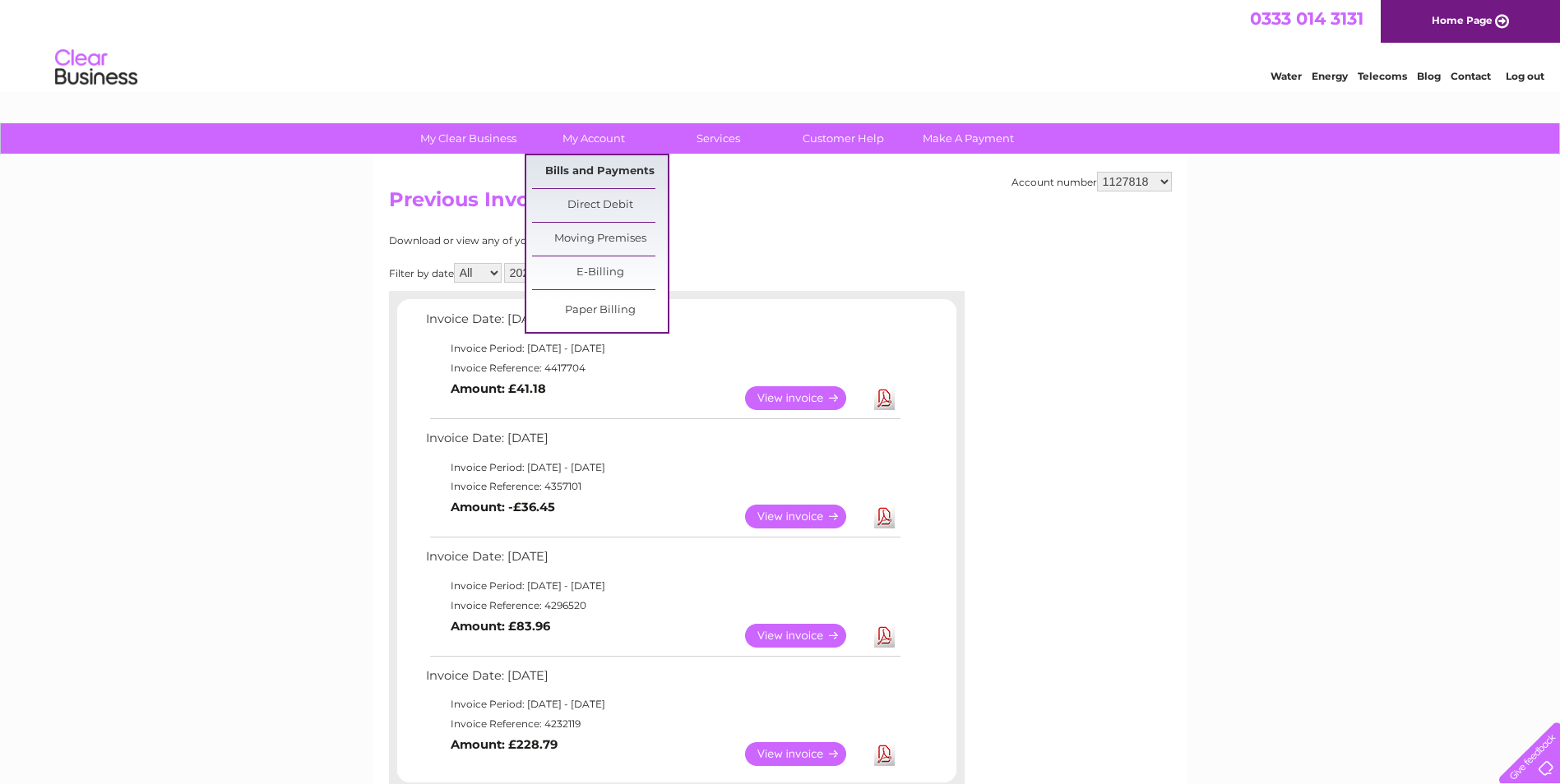
click at [595, 163] on link "Bills and Payments" at bounding box center [600, 171] width 136 height 33
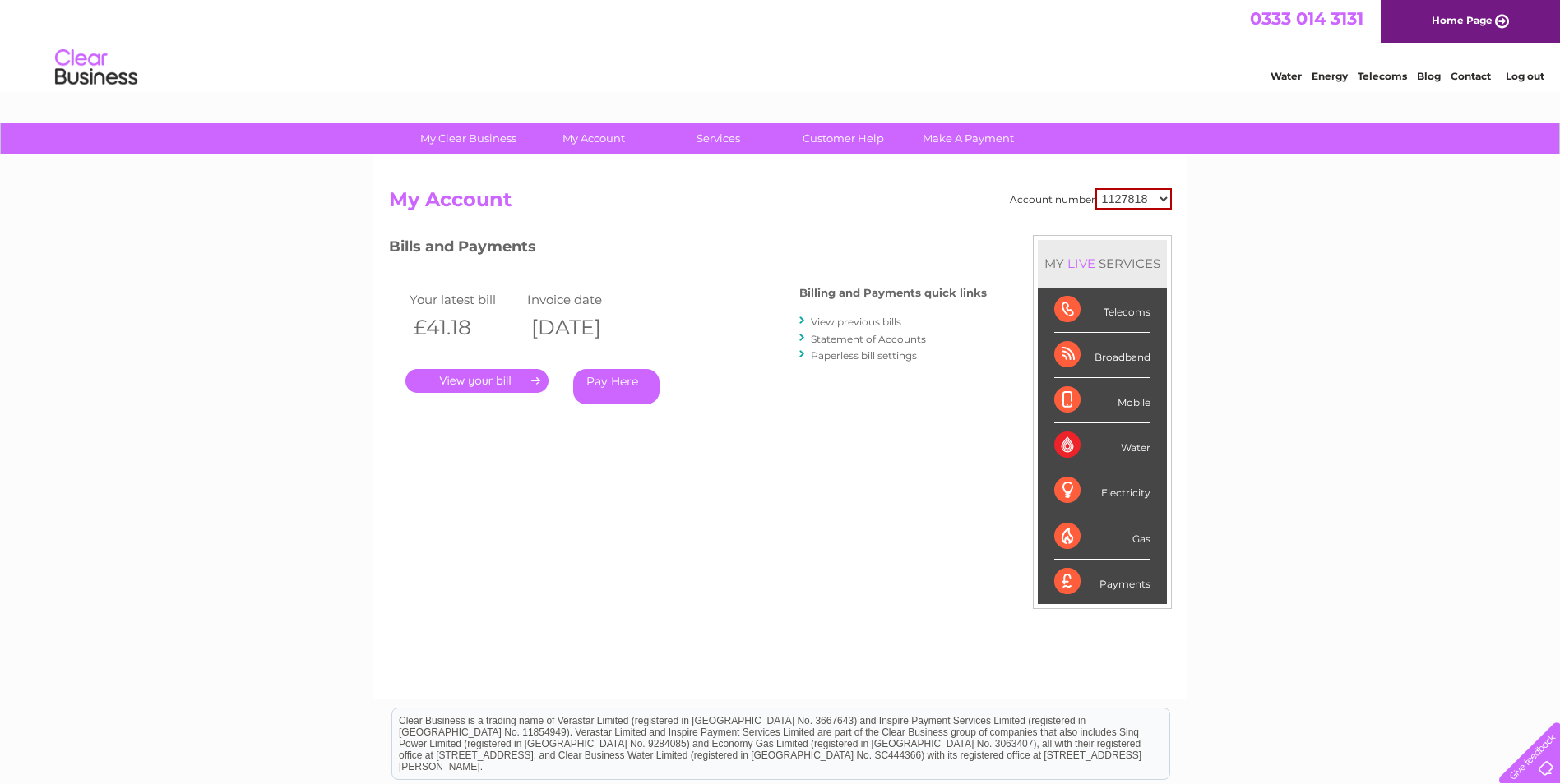
click at [1155, 190] on select "1127818 30286844 30315553 30316836 30322692 30322694" at bounding box center [1134, 199] width 76 height 21
select select "30315553"
click at [1096, 188] on select "1127818 30286844 30315553 30316836 30322692 30322694" at bounding box center [1134, 199] width 76 height 21
click at [864, 338] on link "Statement of Accounts" at bounding box center [868, 339] width 115 height 12
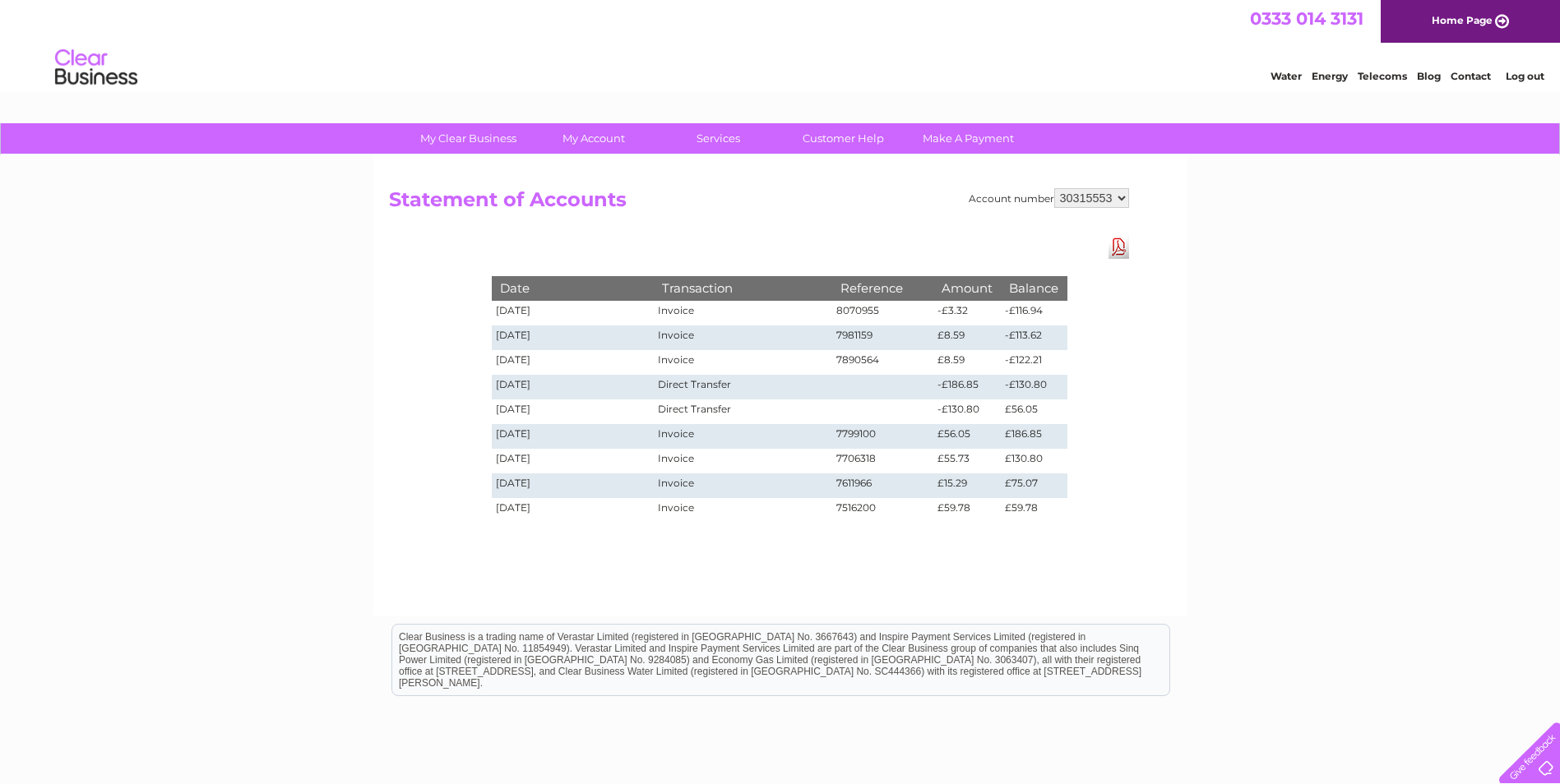
click at [1115, 244] on link "Download Pdf" at bounding box center [1118, 246] width 21 height 24
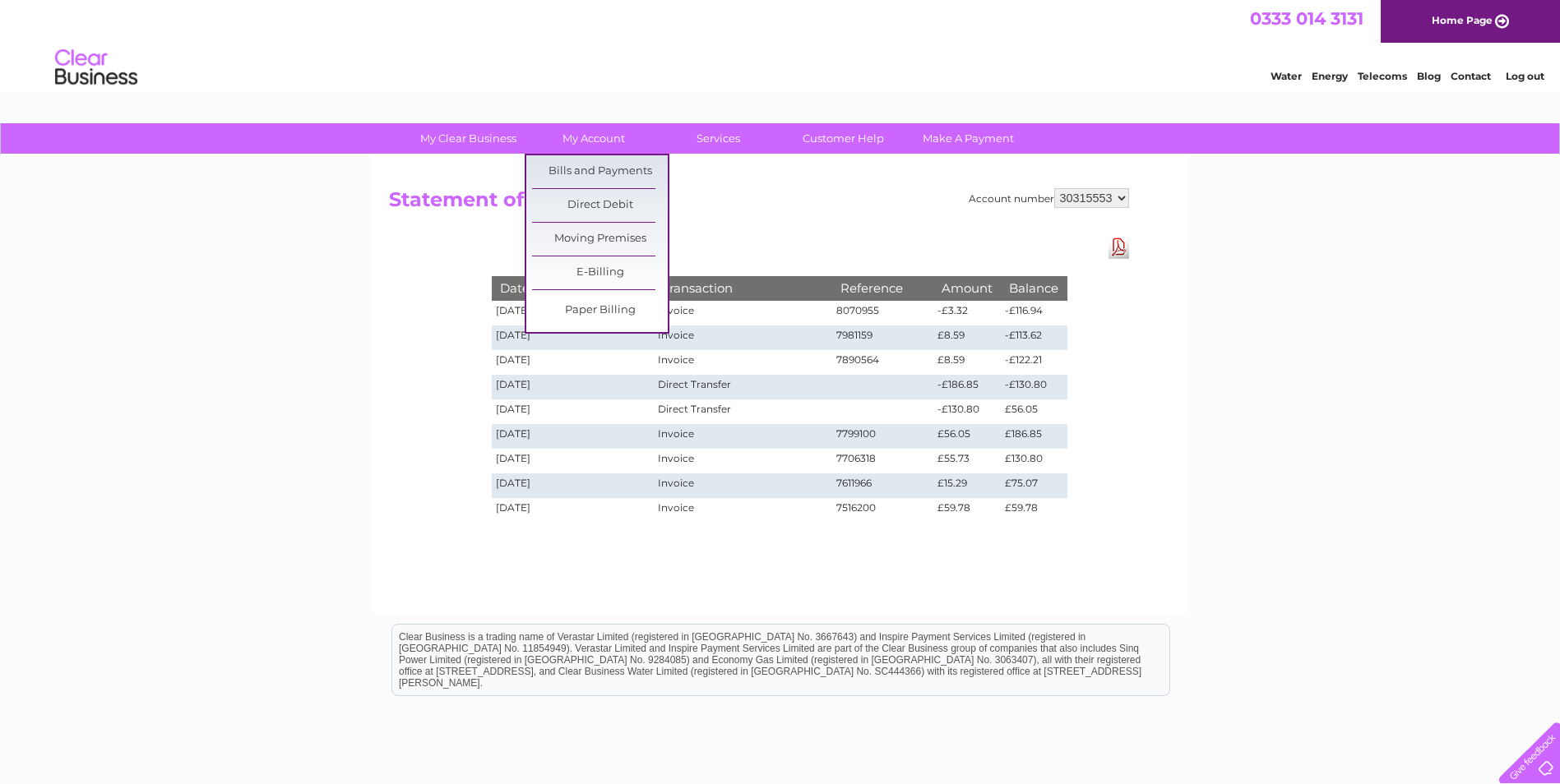
click at [701, 305] on td "Invoice" at bounding box center [742, 313] width 178 height 25
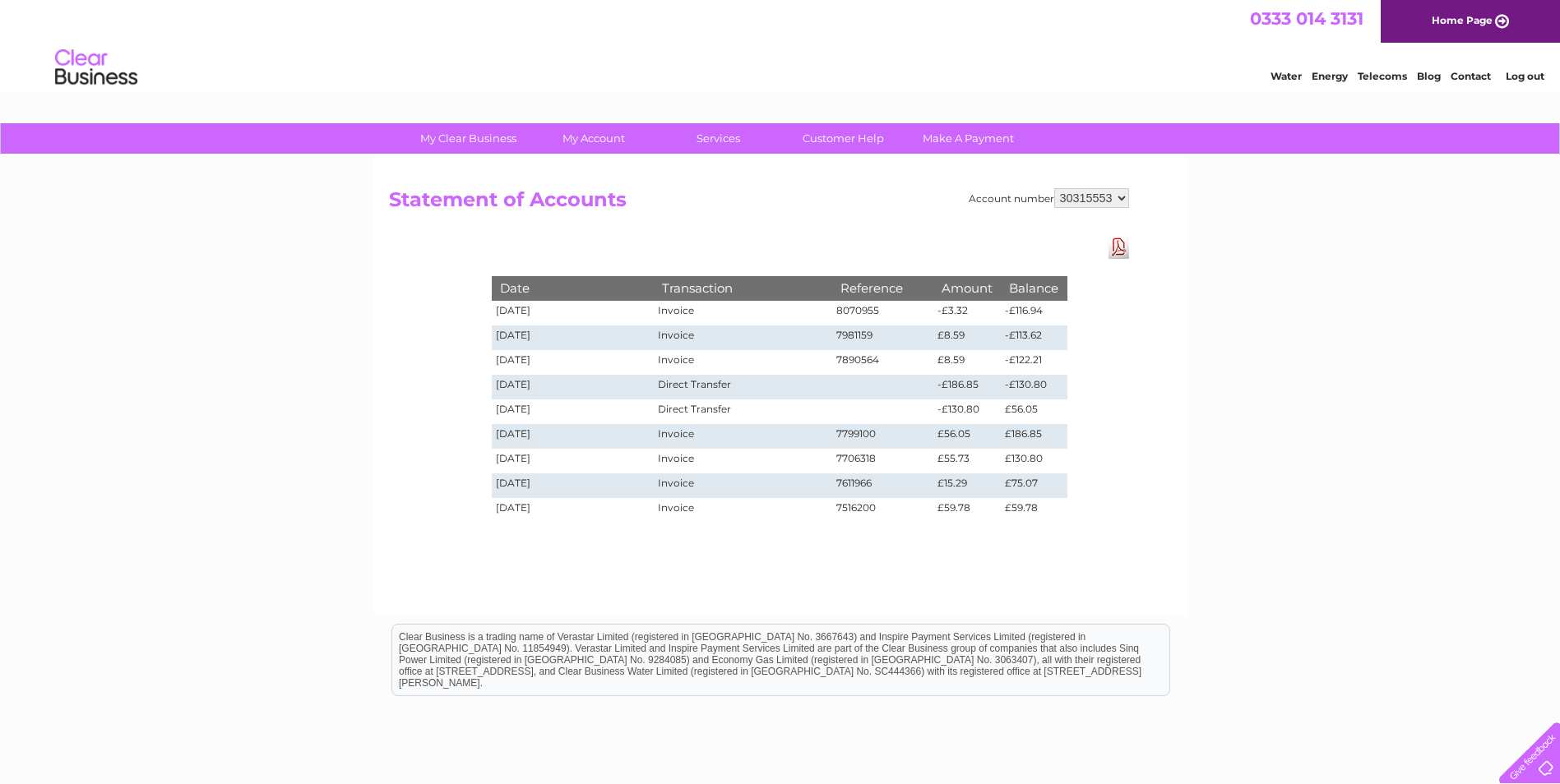
click at [702, 329] on td "Invoice" at bounding box center [742, 338] width 178 height 25
click at [700, 371] on td "Invoice" at bounding box center [742, 363] width 178 height 25
click at [700, 431] on td "Invoice" at bounding box center [742, 437] width 178 height 25
click at [693, 461] on td "Invoice" at bounding box center [742, 461] width 178 height 25
click at [693, 486] on td "Invoice" at bounding box center [742, 486] width 178 height 25
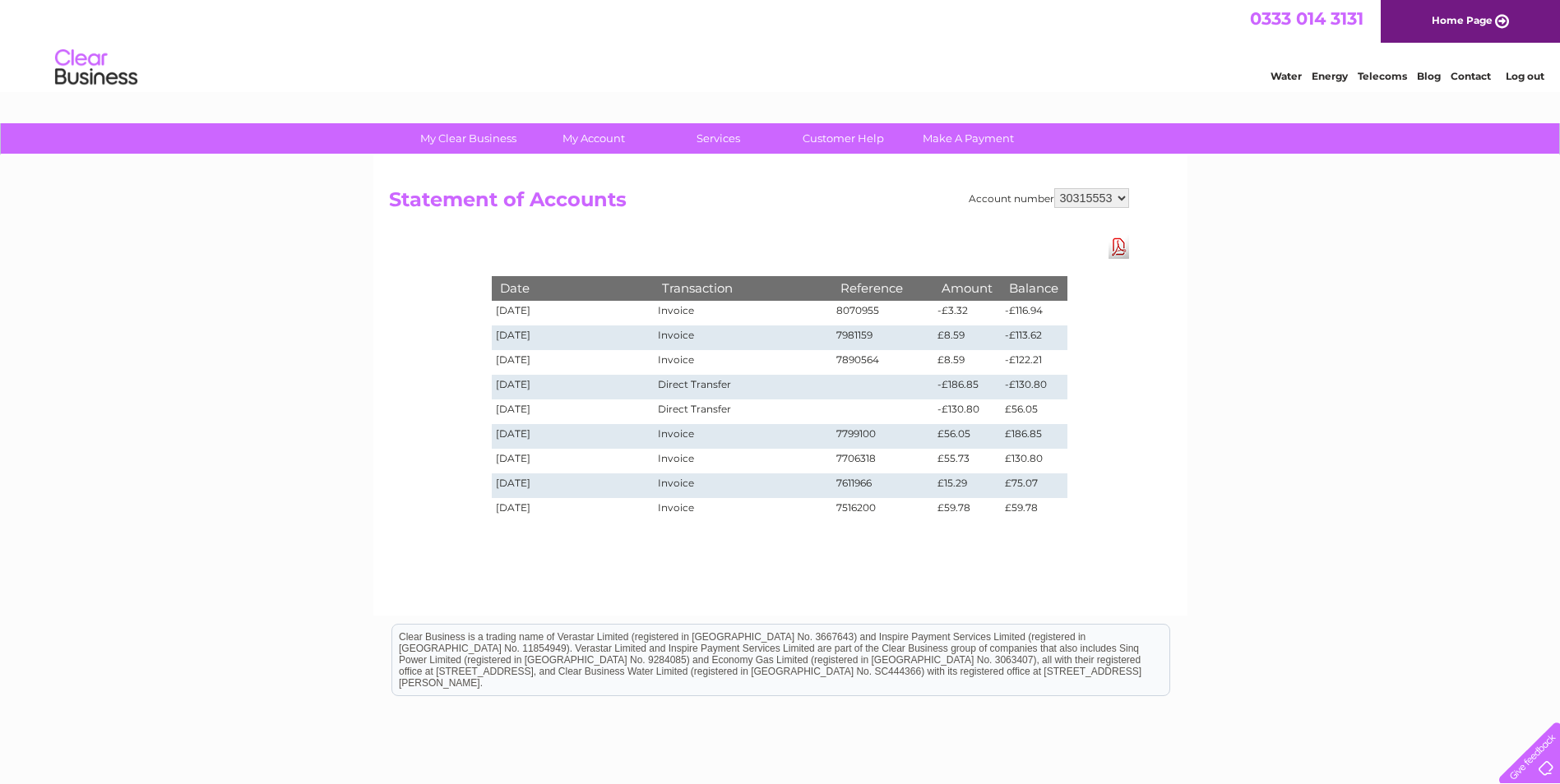
click at [691, 506] on td "Invoice" at bounding box center [742, 510] width 178 height 25
click at [1101, 196] on select "1127818 30286844 30315553 30316836 30322692 30322694" at bounding box center [1091, 198] width 75 height 20
select select "30316836"
click at [1054, 188] on select "1127818 30286844 30315553 30316836 30322692 30322694" at bounding box center [1091, 198] width 75 height 20
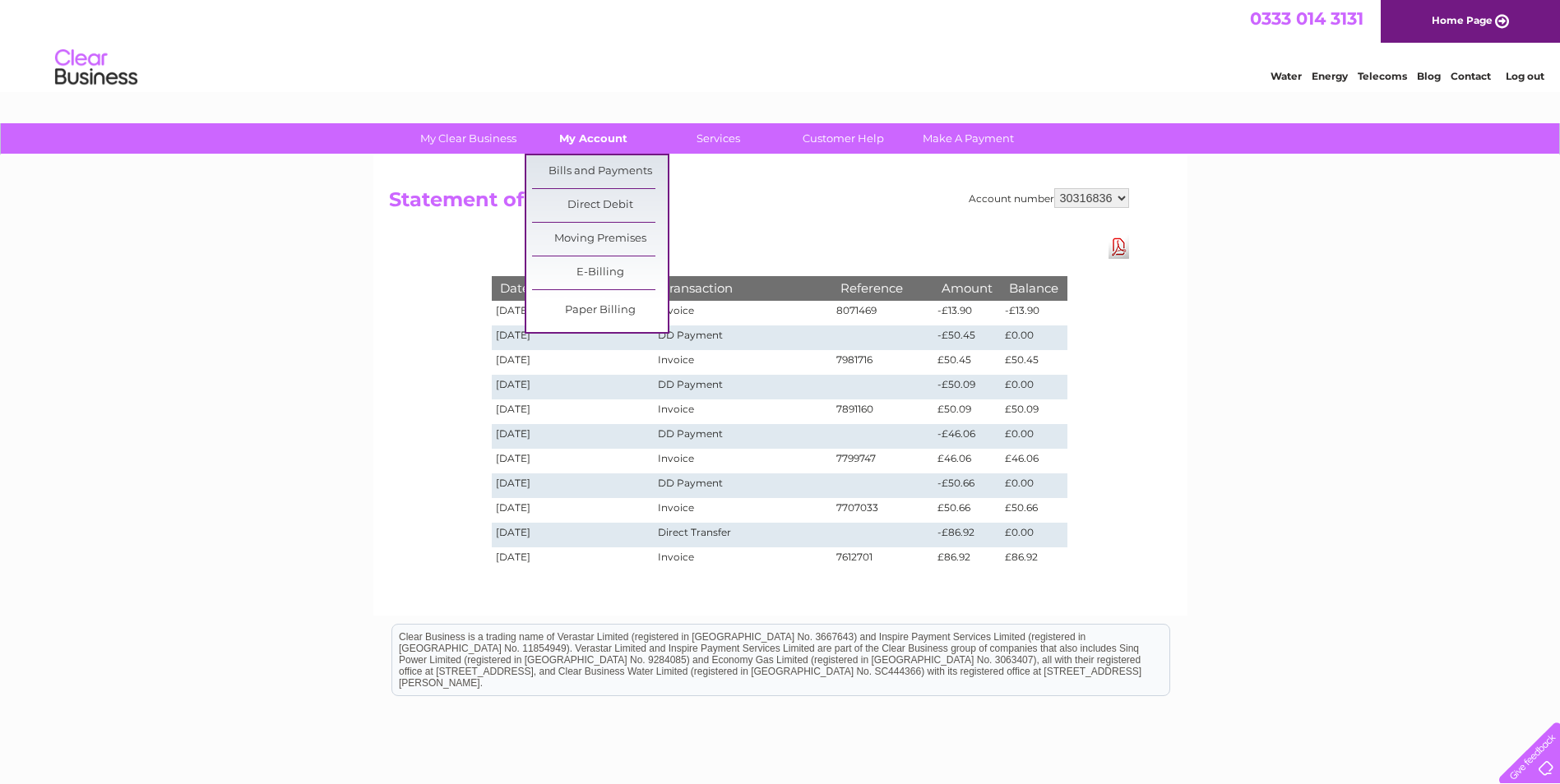
click at [609, 141] on link "My Account" at bounding box center [593, 139] width 136 height 30
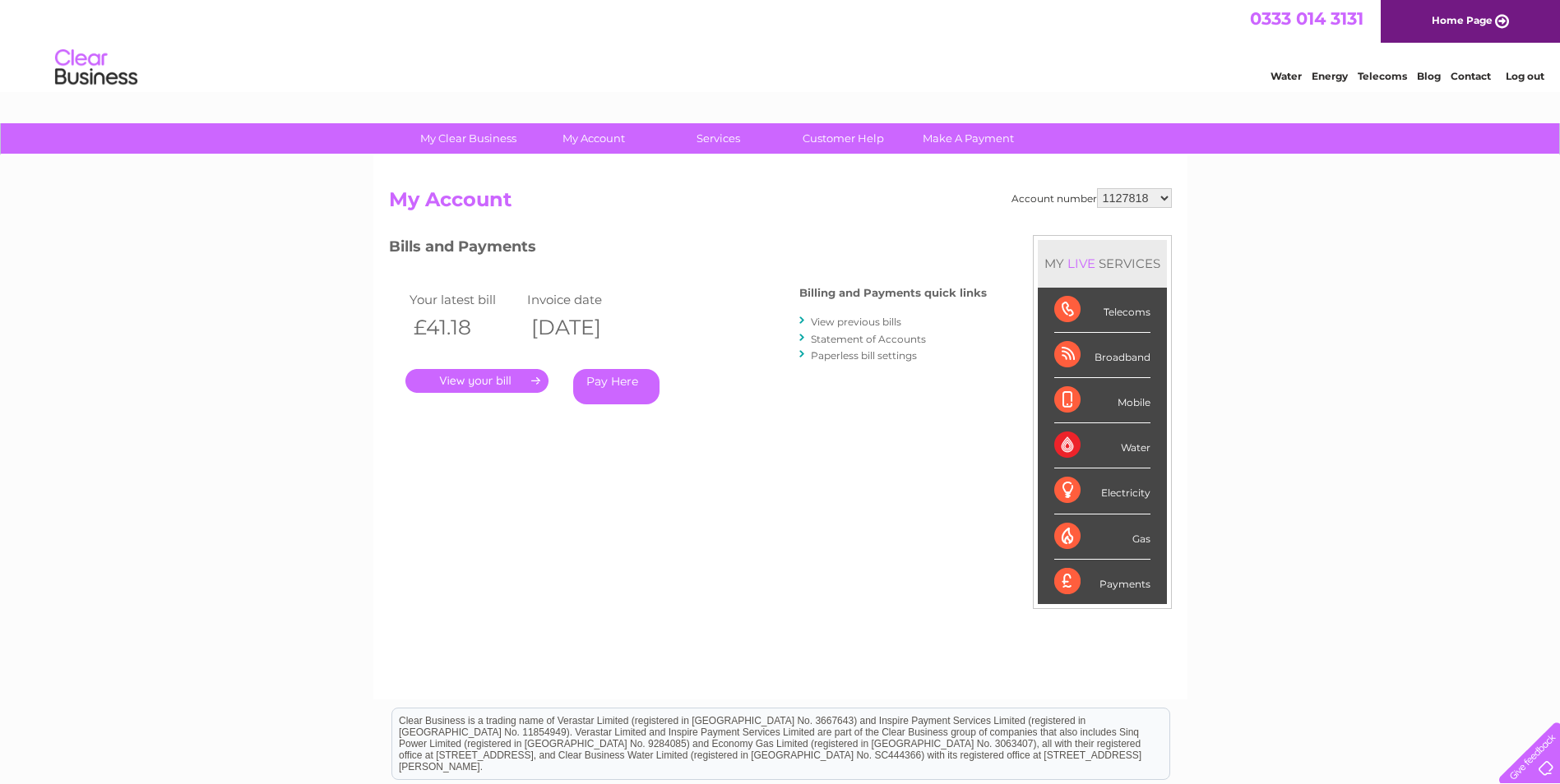
click at [1144, 197] on select "1127818 30286844 30315553 30316836 30322692 30322694" at bounding box center [1134, 198] width 75 height 20
select select "30316836"
click at [1096, 188] on select "1127818 30286844 30315553 30316836 30322692 30322694" at bounding box center [1134, 198] width 75 height 20
click at [864, 338] on link "Statement of Accounts" at bounding box center [868, 339] width 115 height 12
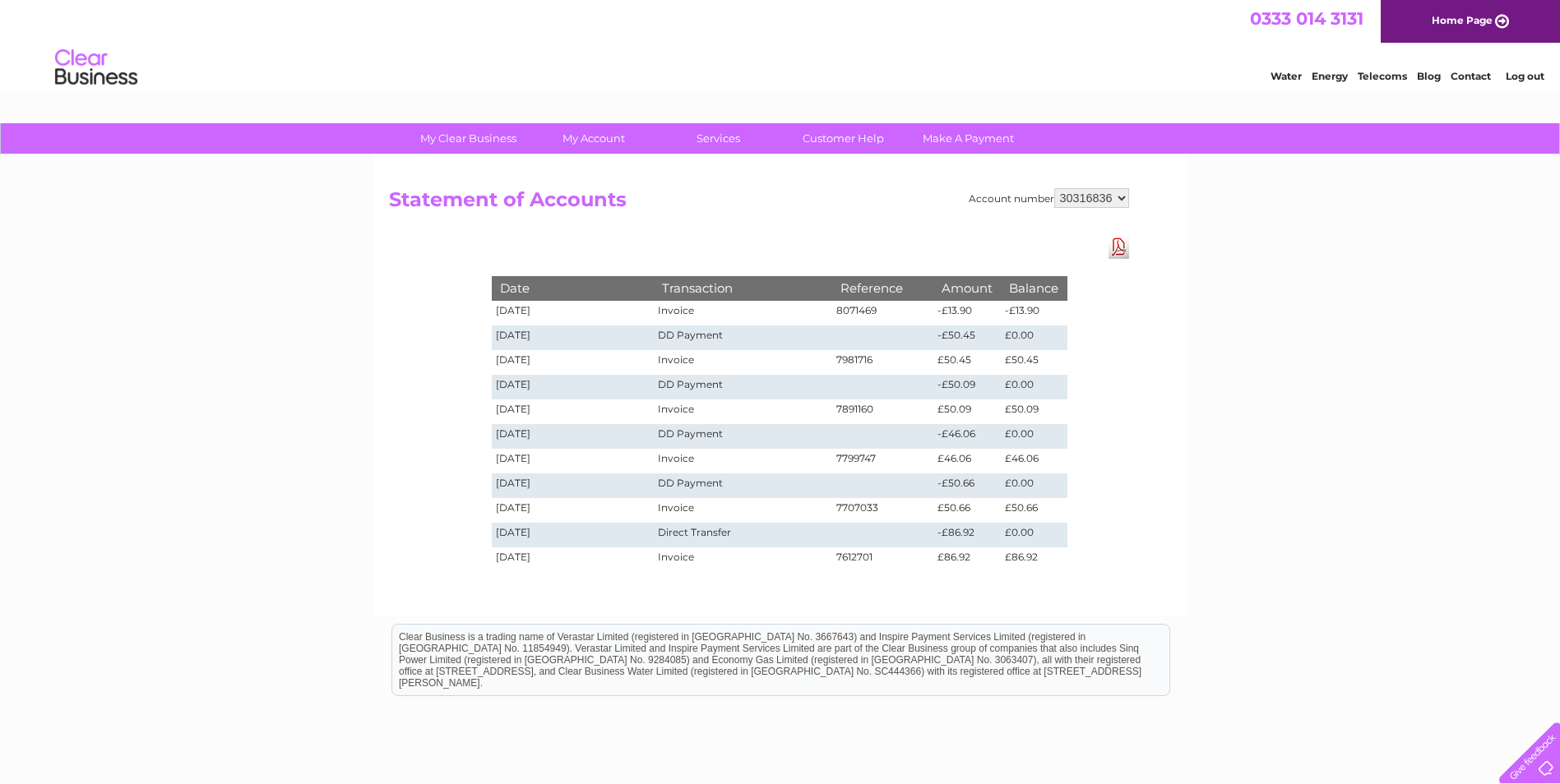
click at [1103, 198] on select "1127818 30286844 30315553 30316836 30322692 30322694" at bounding box center [1091, 198] width 75 height 20
select select "30286844"
click at [1054, 188] on select "1127818 30286844 30315553 30316836 30322692 30322694" at bounding box center [1091, 198] width 75 height 20
click at [1085, 196] on select "1127818 30286844 30315553 30316836 30322692 30322694" at bounding box center [1091, 198] width 75 height 20
select select "1127818"
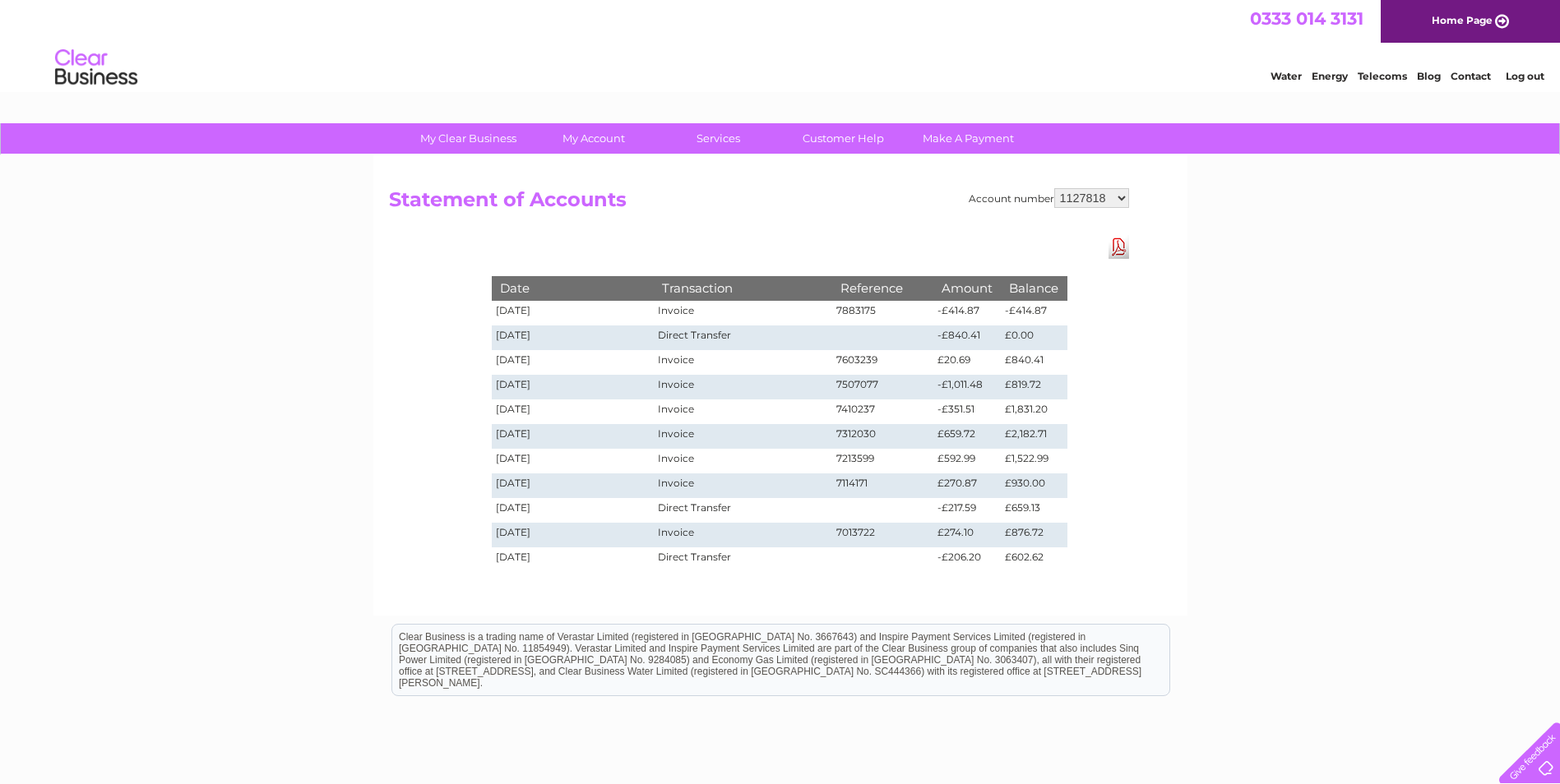
click at [1054, 188] on select "1127818 30286844 30315553 30316836 30322692 30322694" at bounding box center [1091, 198] width 75 height 20
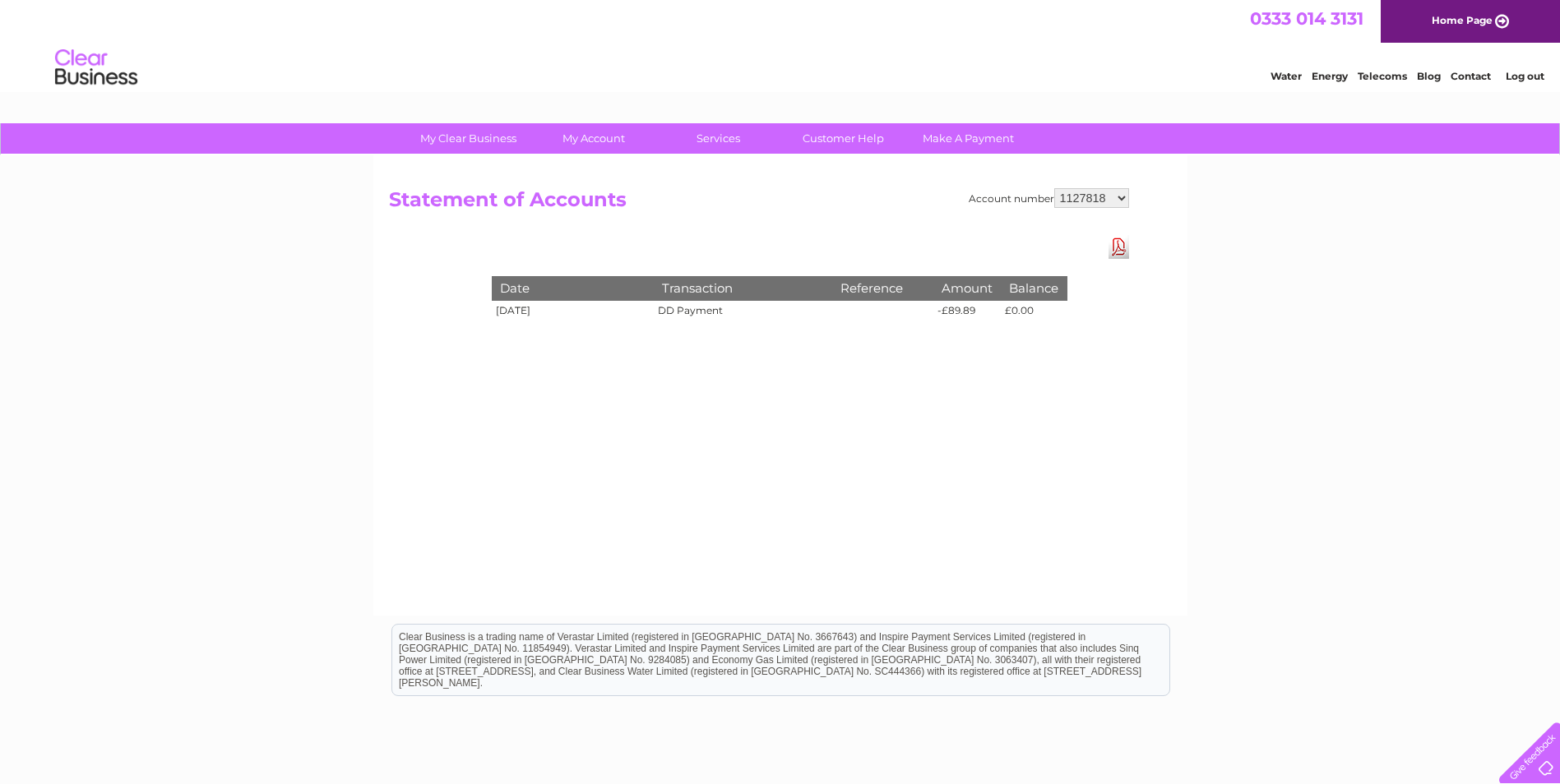
click at [668, 306] on td "DD Payment" at bounding box center [742, 313] width 178 height 25
click at [496, 303] on td "[DATE]" at bounding box center [573, 313] width 163 height 25
drag, startPoint x: 502, startPoint y: 308, endPoint x: 1051, endPoint y: 305, distance: 549.0
click at [1051, 305] on tr "[DATE] DD Payment -£89.89 £0.00" at bounding box center [780, 313] width 576 height 25
click at [1110, 199] on select "1127818 30286844 30315553 30316836 30322692 30322694" at bounding box center [1091, 198] width 75 height 20
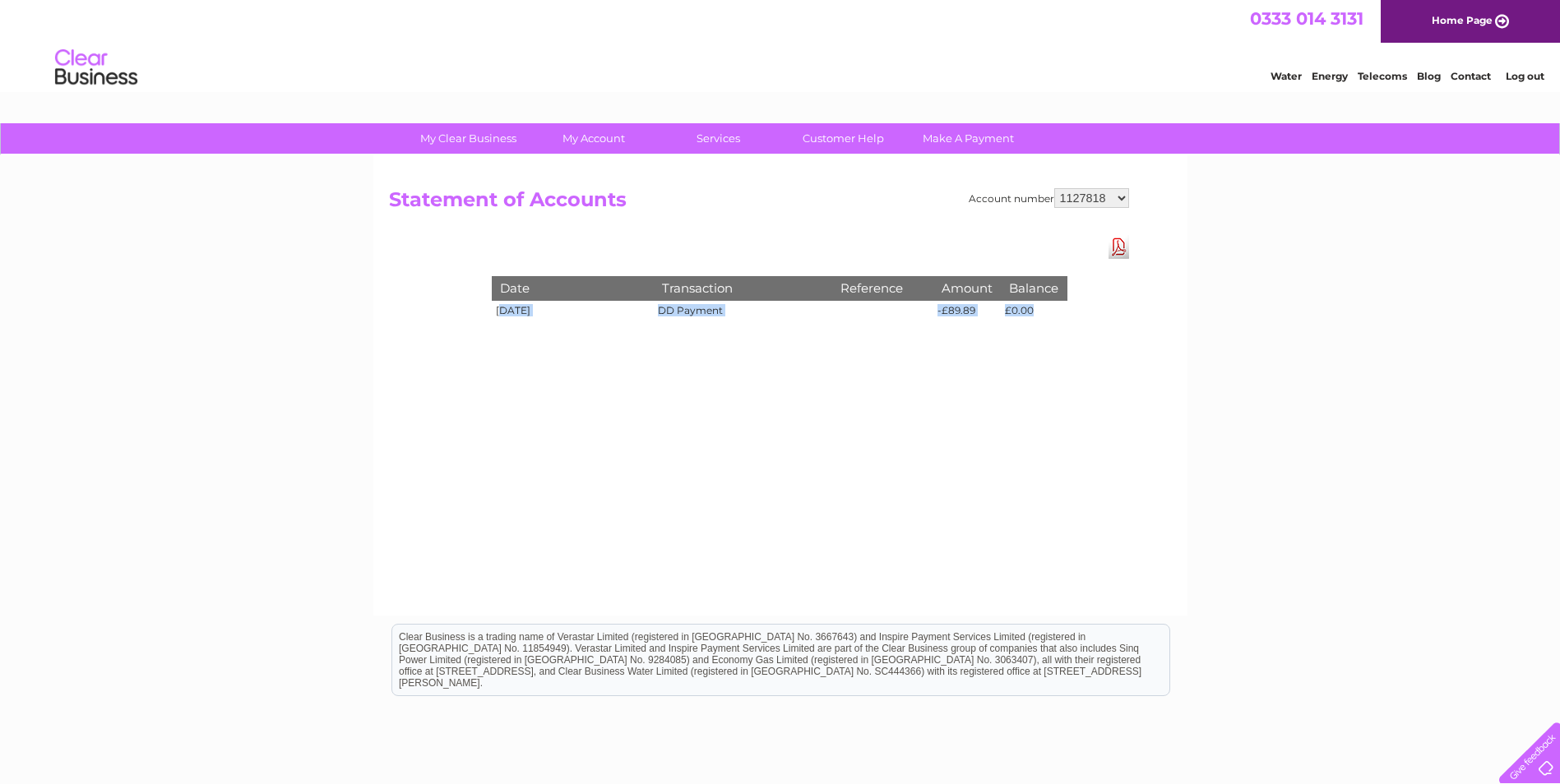
select select "30286844"
click at [1054, 188] on select "1127818 30286844 30315553 30316836 30322692 30322694" at bounding box center [1091, 198] width 75 height 20
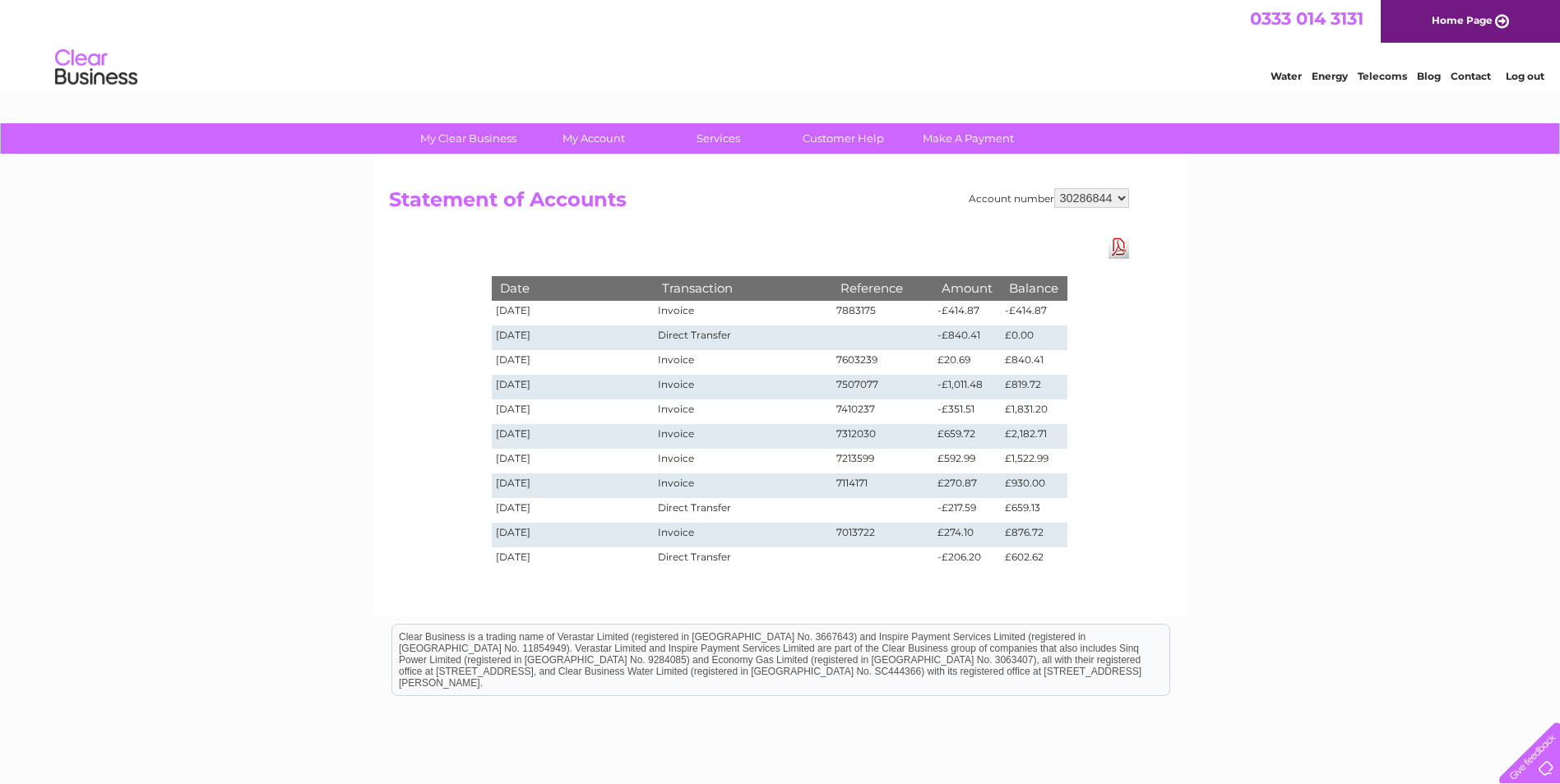
click at [1086, 214] on h2 "Statement of Accounts" at bounding box center [759, 204] width 740 height 31
click at [1086, 194] on select "1127818 30286844 30315553 30316836 30322692 30322694" at bounding box center [1091, 198] width 75 height 20
select select "30315553"
click at [1054, 188] on select "1127818 30286844 30315553 30316836 30322692 30322694" at bounding box center [1091, 198] width 75 height 20
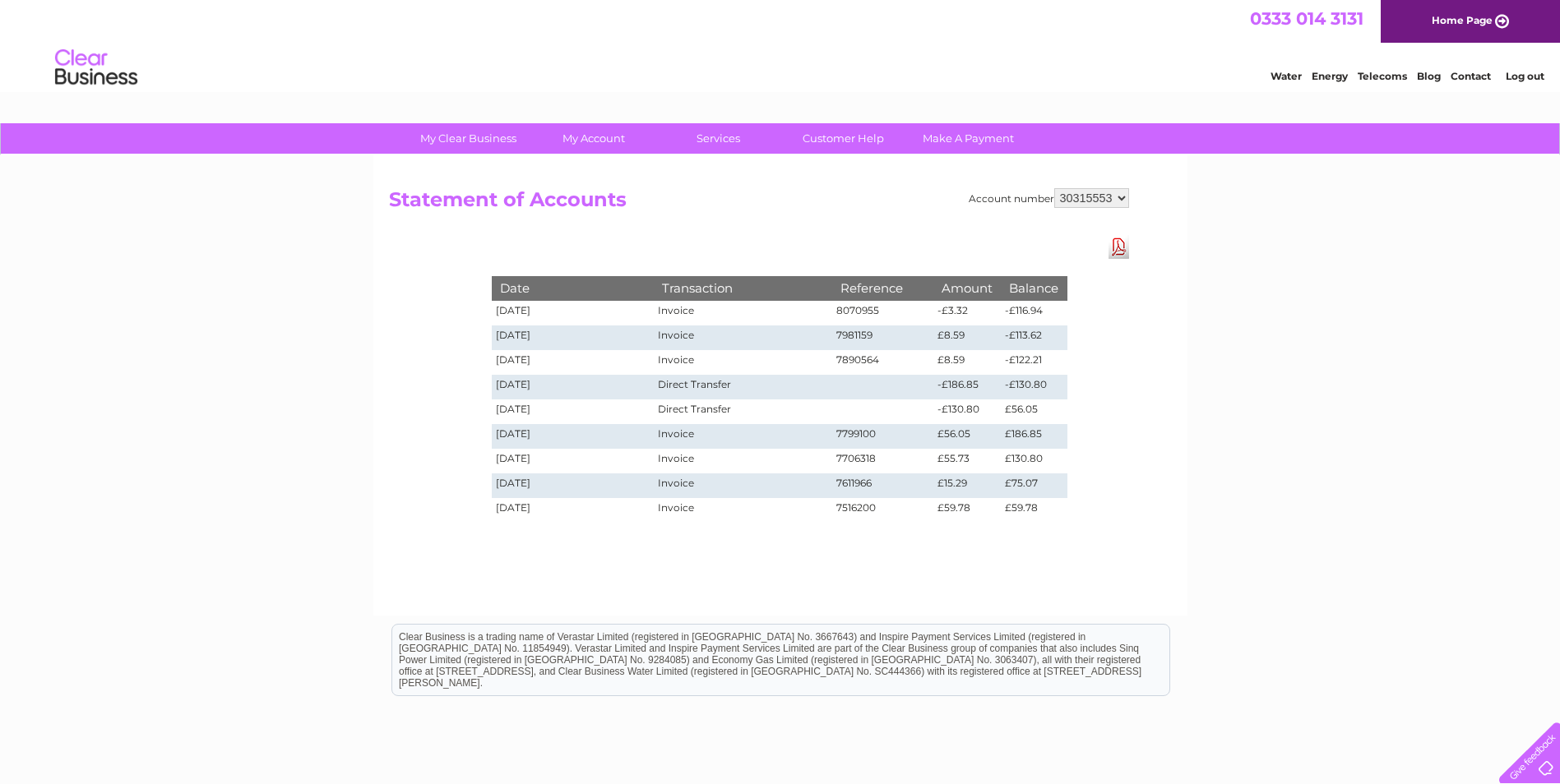
click at [1074, 196] on select "1127818 30286844 30315553 30316836 30322692 30322694" at bounding box center [1091, 198] width 75 height 20
select select "30316836"
click at [1054, 188] on select "1127818 30286844 30315553 30316836 30322692 30322694" at bounding box center [1091, 198] width 75 height 20
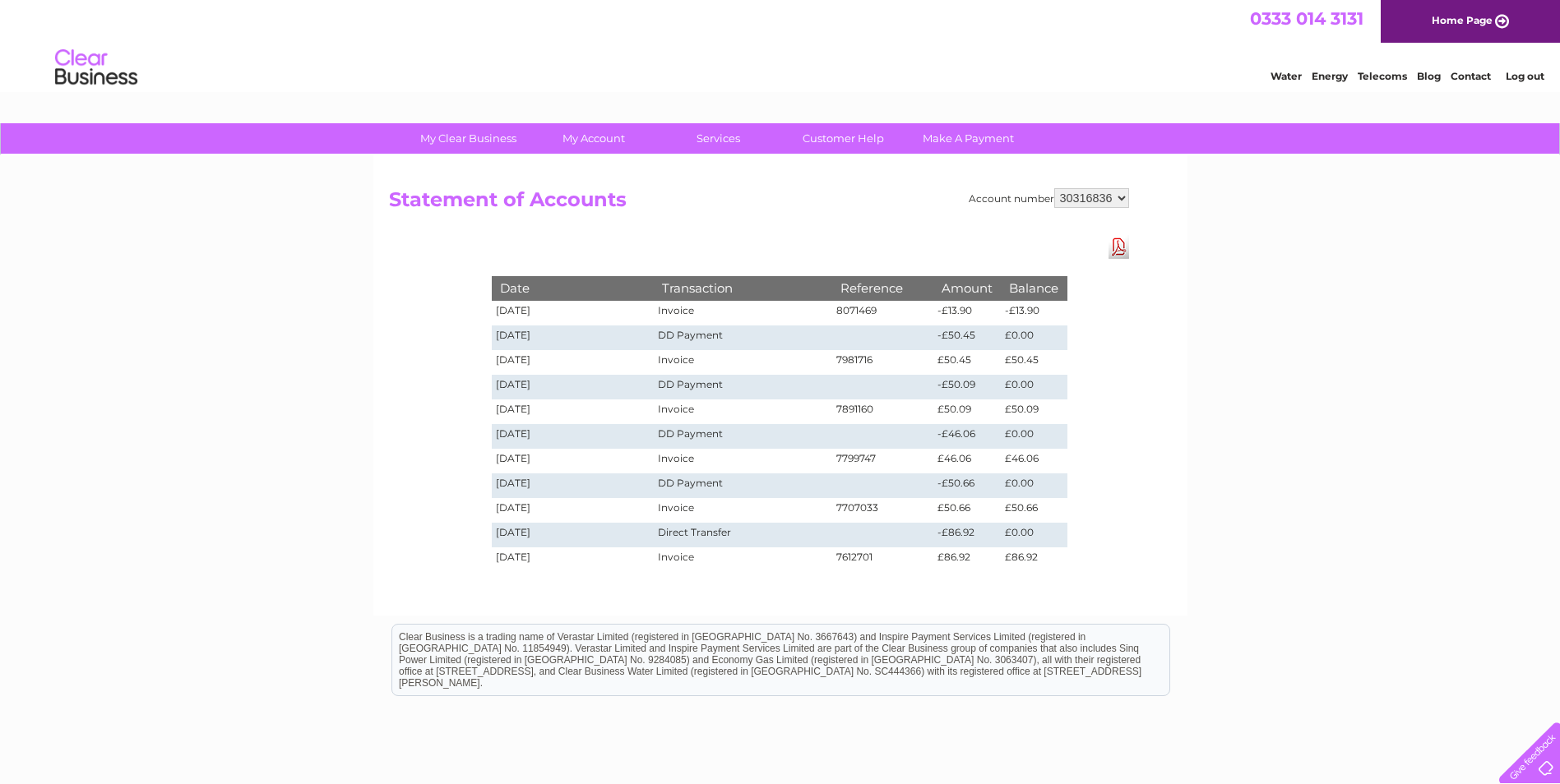
click at [1073, 199] on select "1127818 30286844 30315553 30316836 30322692 30322694" at bounding box center [1091, 198] width 75 height 20
select select "30322692"
click at [1054, 188] on select "1127818 30286844 30315553 30316836 30322692 30322694" at bounding box center [1091, 198] width 75 height 20
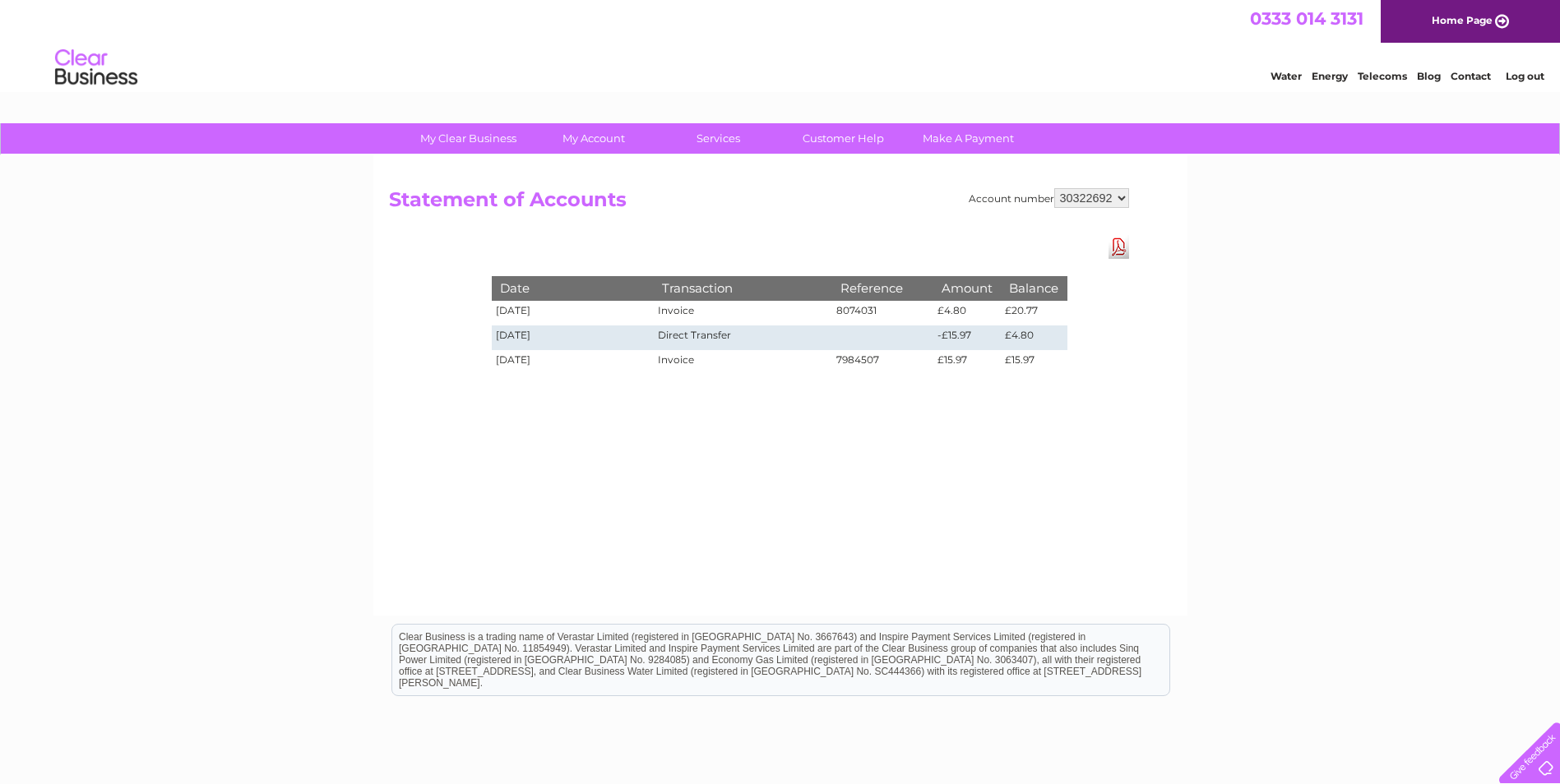
click at [1075, 196] on select "1127818 30286844 30315553 30316836 30322692 30322694" at bounding box center [1091, 198] width 75 height 20
select select "30322694"
click at [1054, 188] on select "1127818 30286844 30315553 30316836 30322692 30322694" at bounding box center [1091, 198] width 75 height 20
